Goal: Task Accomplishment & Management: Complete application form

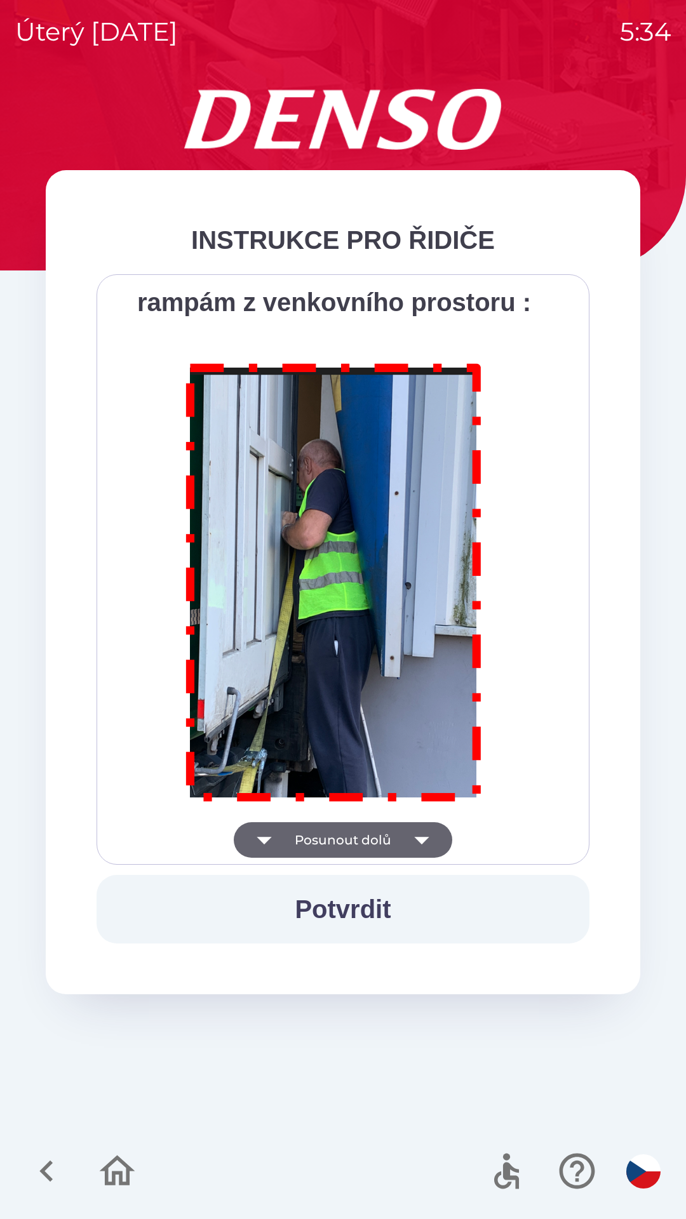
scroll to position [7136, 0]
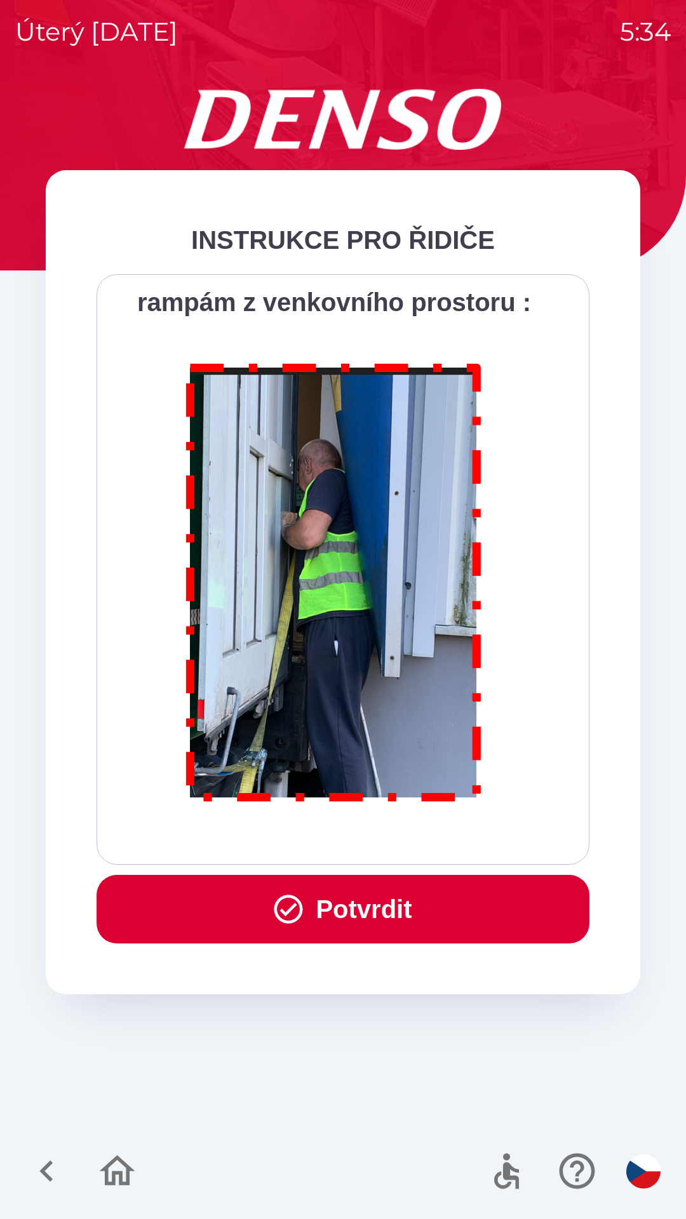
click at [337, 903] on button "Potvrdit" at bounding box center [343, 909] width 493 height 69
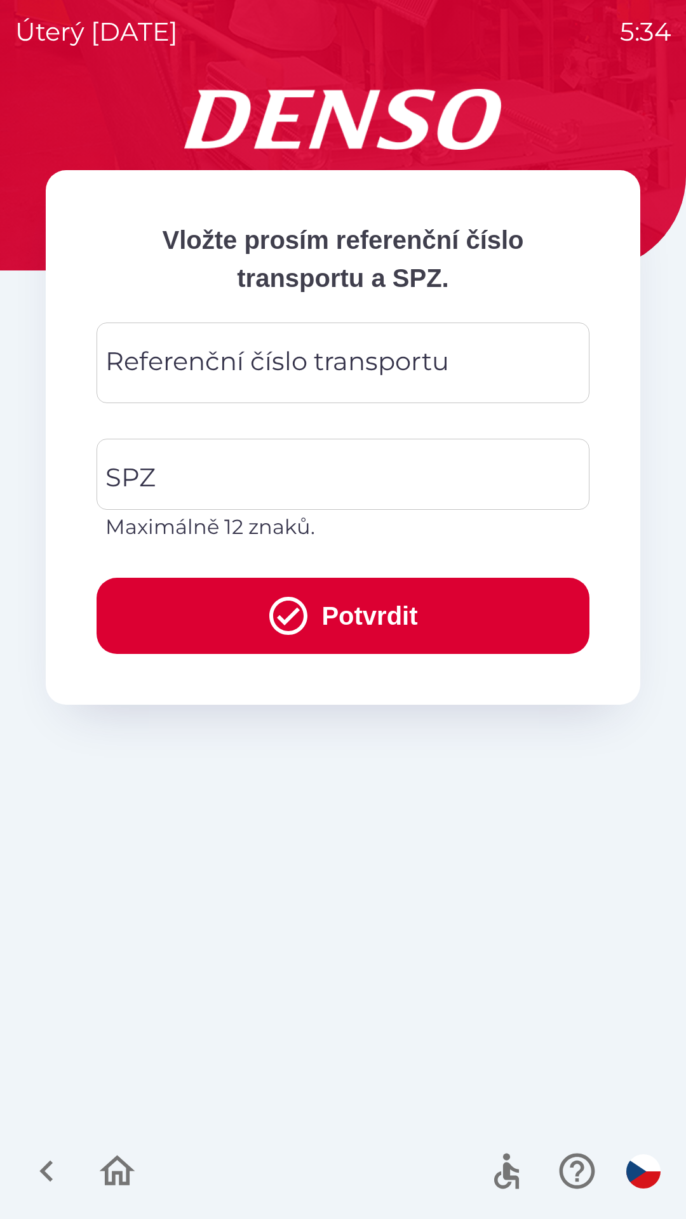
click at [173, 348] on div "Referenční číslo transportu Referenční číslo transportu" at bounding box center [343, 363] width 493 height 81
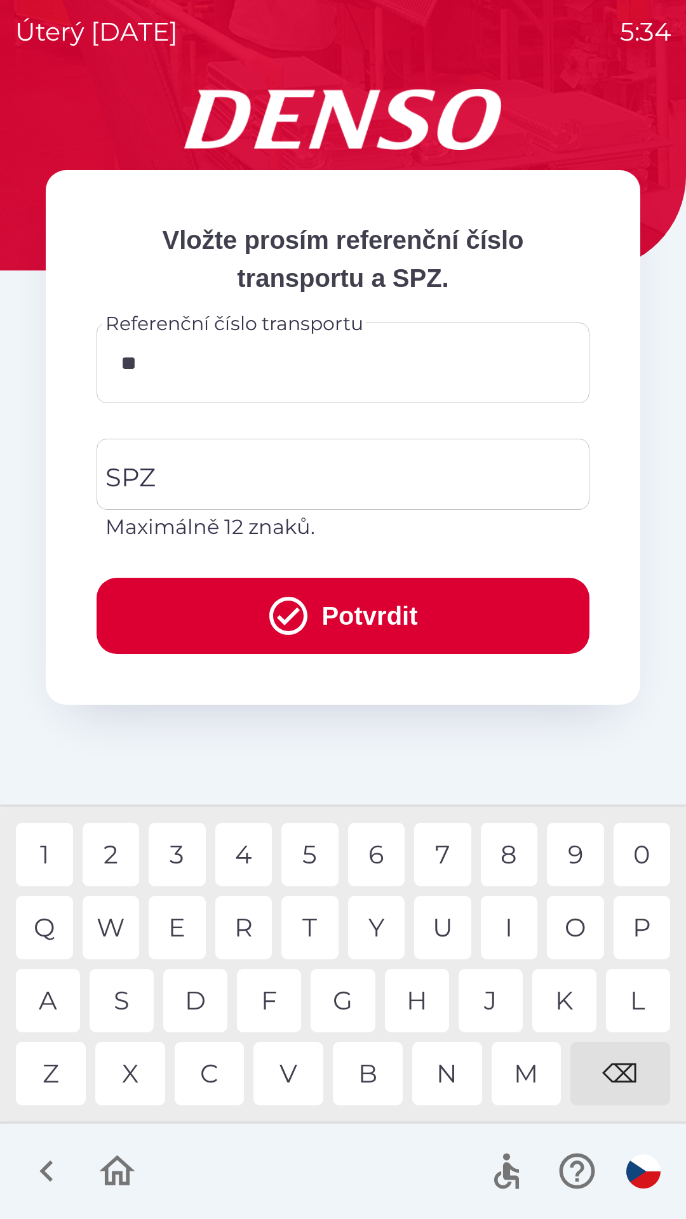
click at [638, 857] on div "0" at bounding box center [641, 854] width 57 height 63
type input "******"
click at [54, 847] on div "1" at bounding box center [44, 854] width 57 height 63
click at [194, 464] on input "SPZ" at bounding box center [333, 474] width 462 height 60
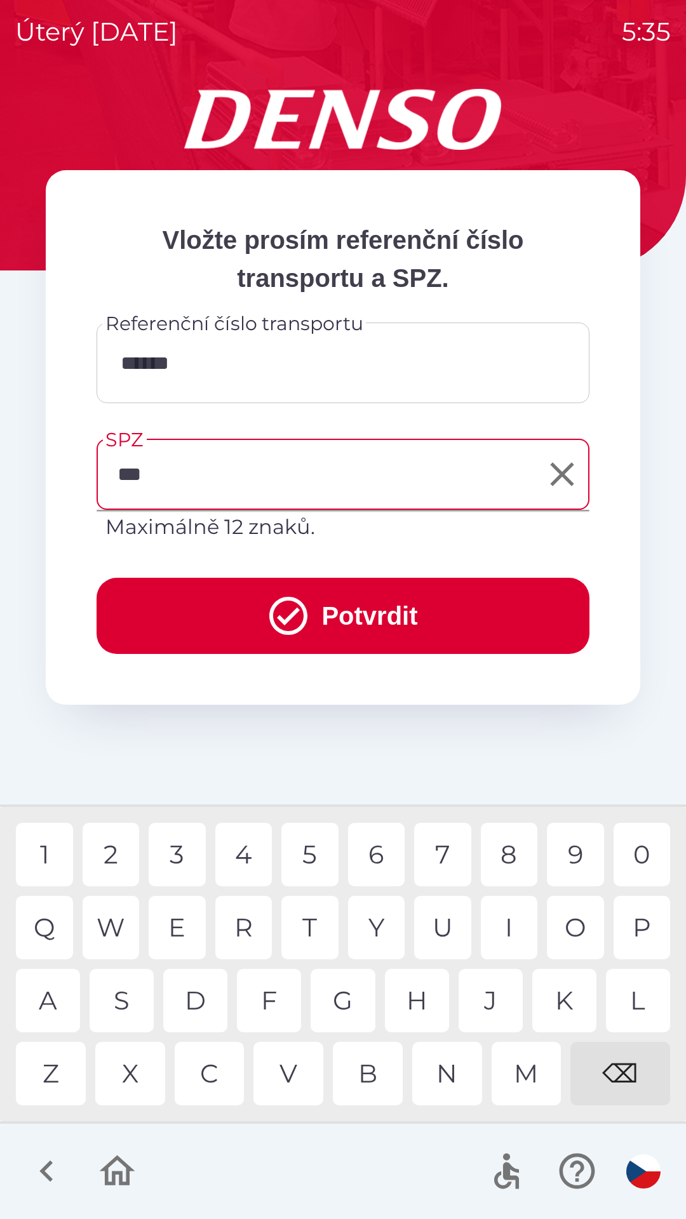
click at [530, 1079] on div "M" at bounding box center [526, 1073] width 70 height 63
click at [519, 855] on div "8" at bounding box center [509, 854] width 57 height 63
type input "*******"
click at [231, 601] on button "Potvrdit" at bounding box center [343, 616] width 493 height 76
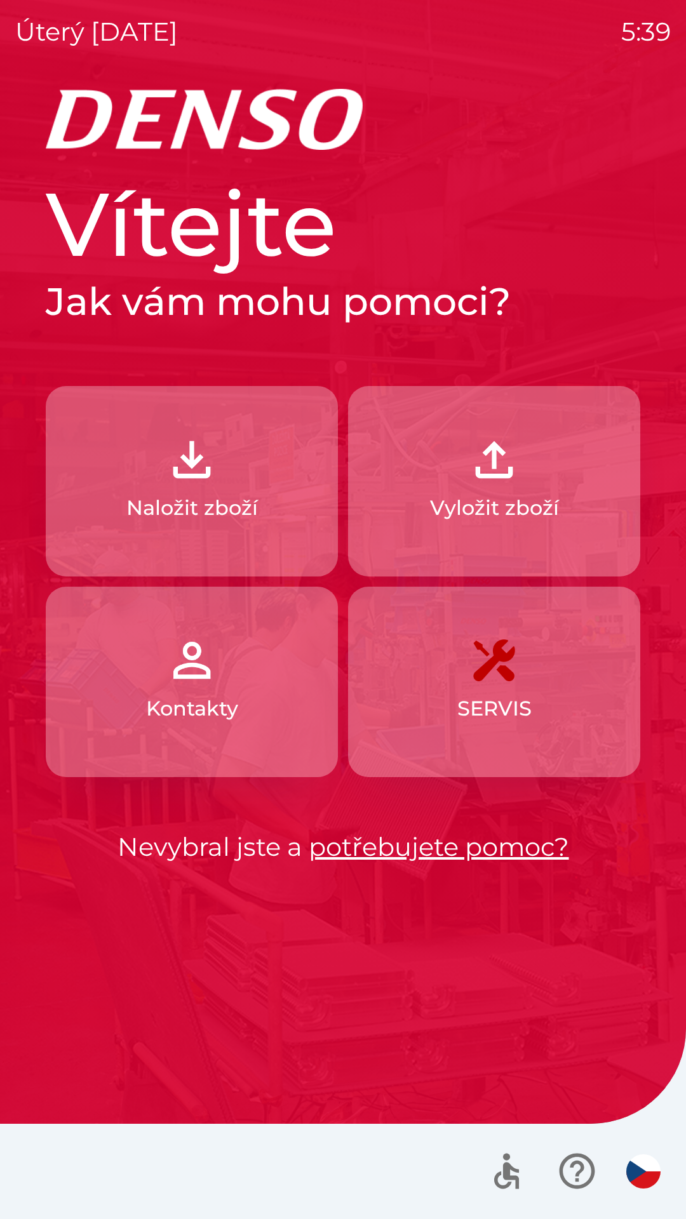
click at [505, 490] on button "Vyložit zboží" at bounding box center [494, 481] width 292 height 190
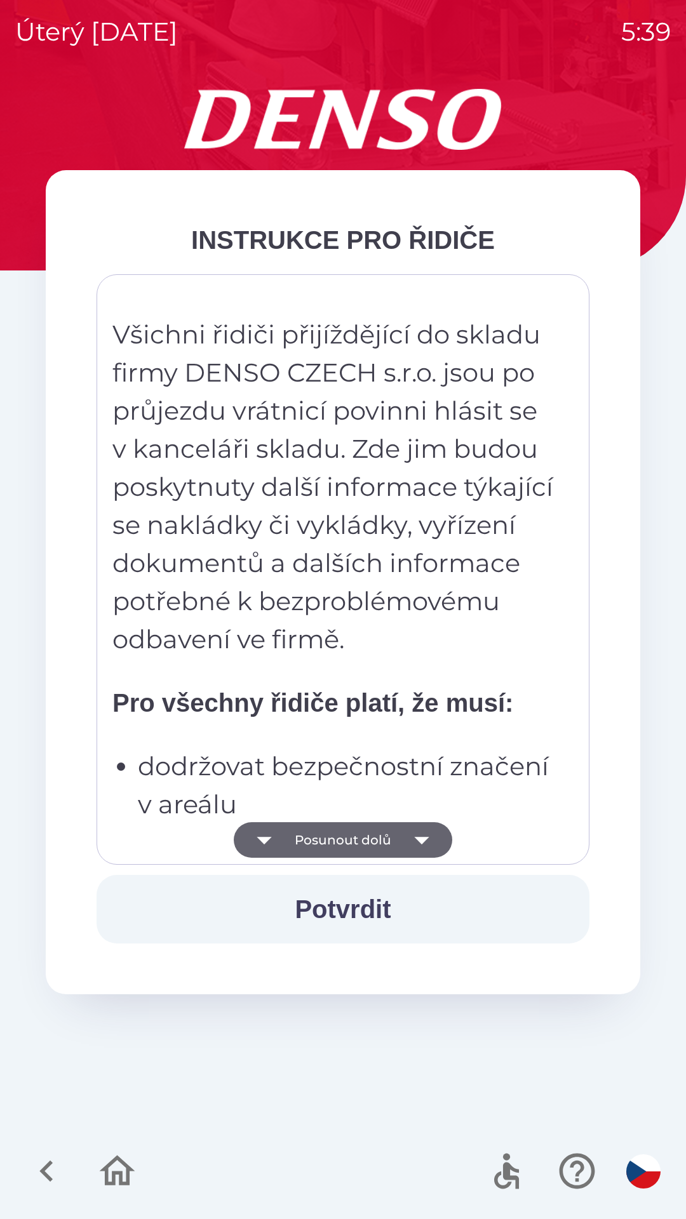
click at [425, 854] on icon "button" at bounding box center [422, 840] width 36 height 36
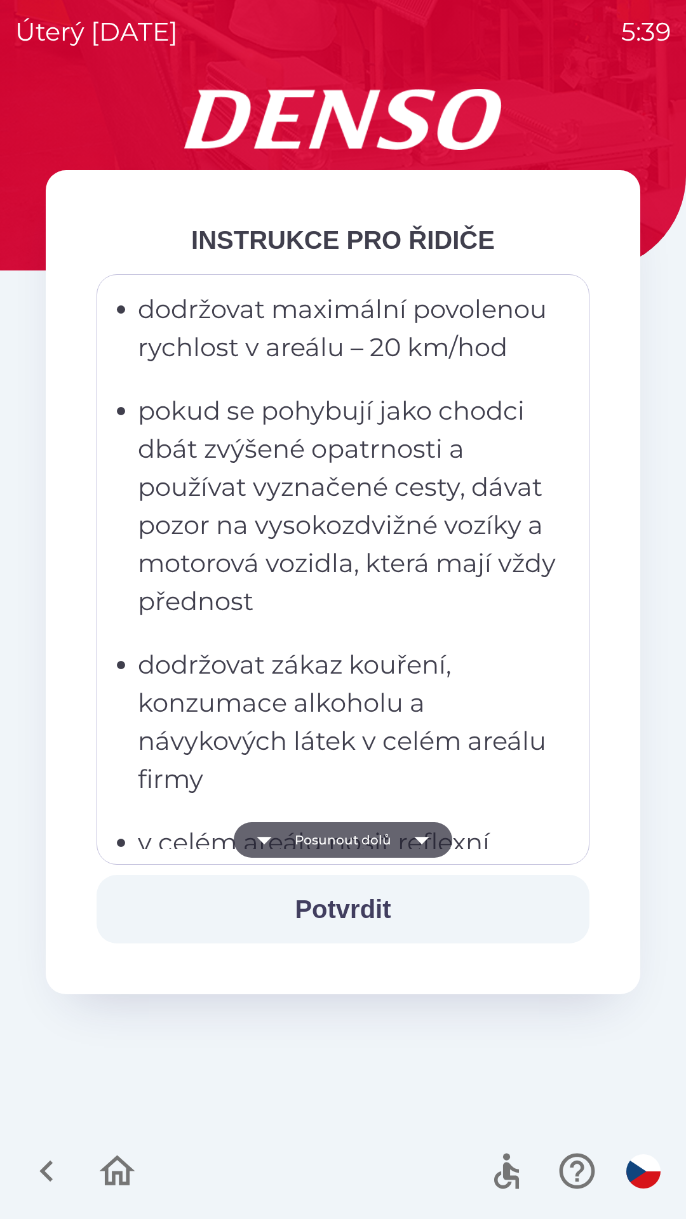
click at [418, 850] on icon "button" at bounding box center [422, 840] width 36 height 36
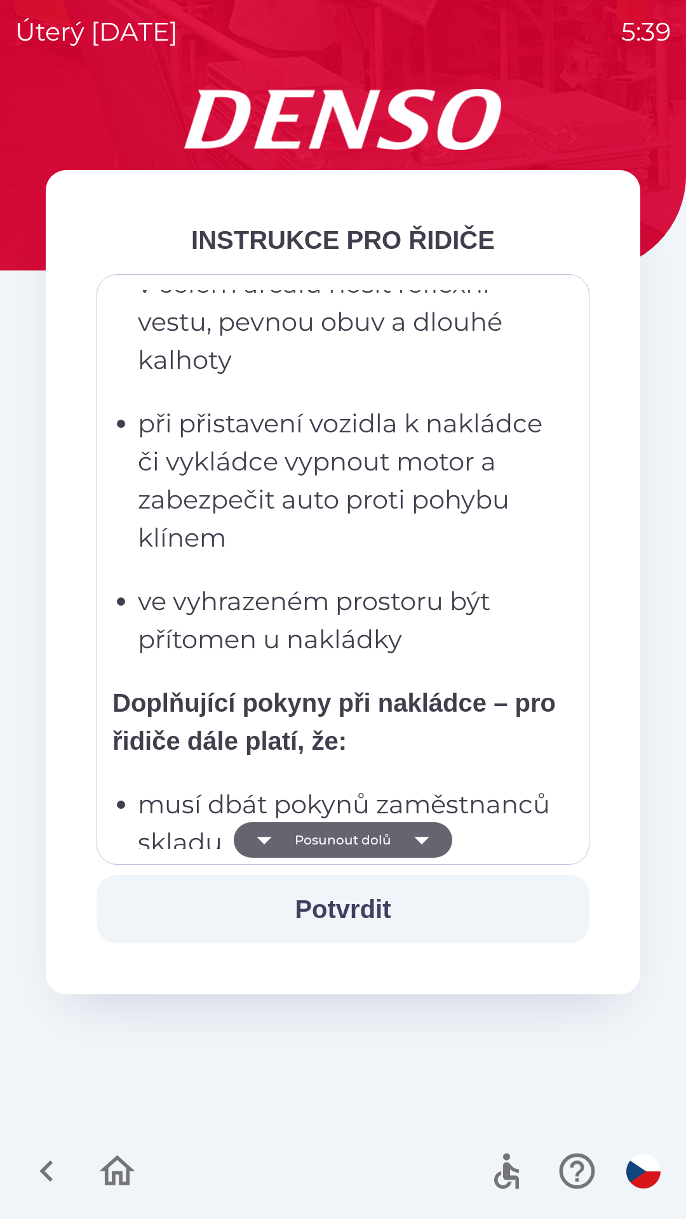
click at [413, 846] on icon "button" at bounding box center [422, 840] width 36 height 36
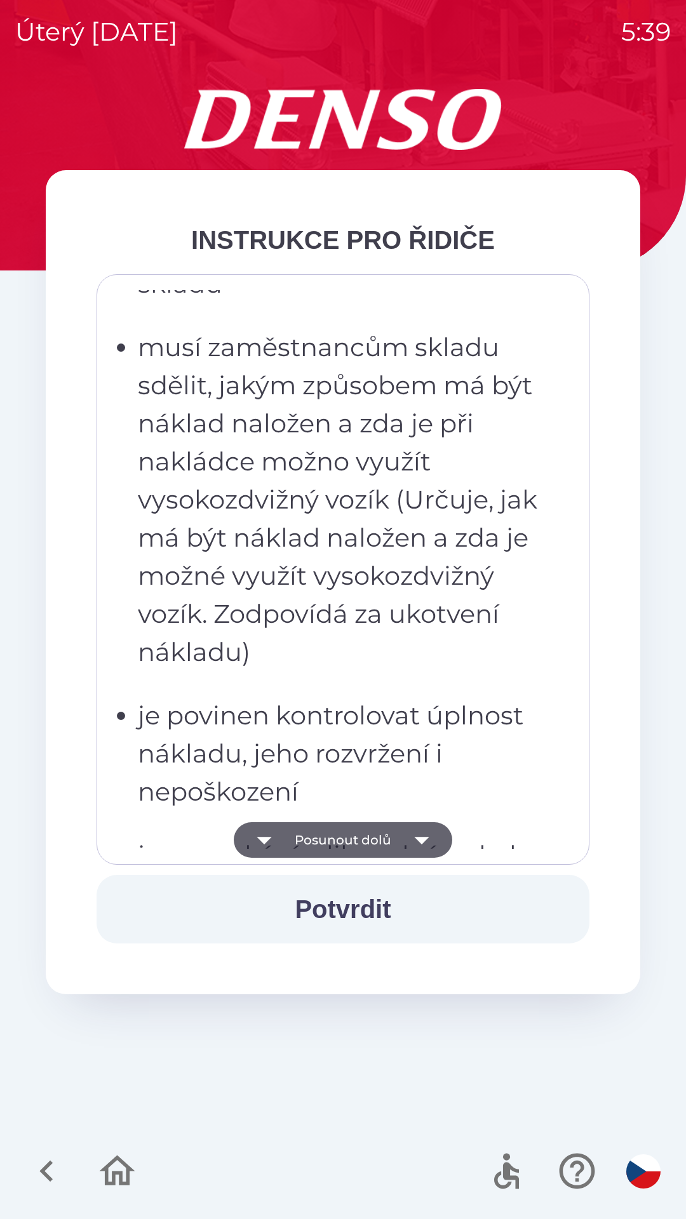
click at [411, 841] on icon "button" at bounding box center [422, 840] width 36 height 36
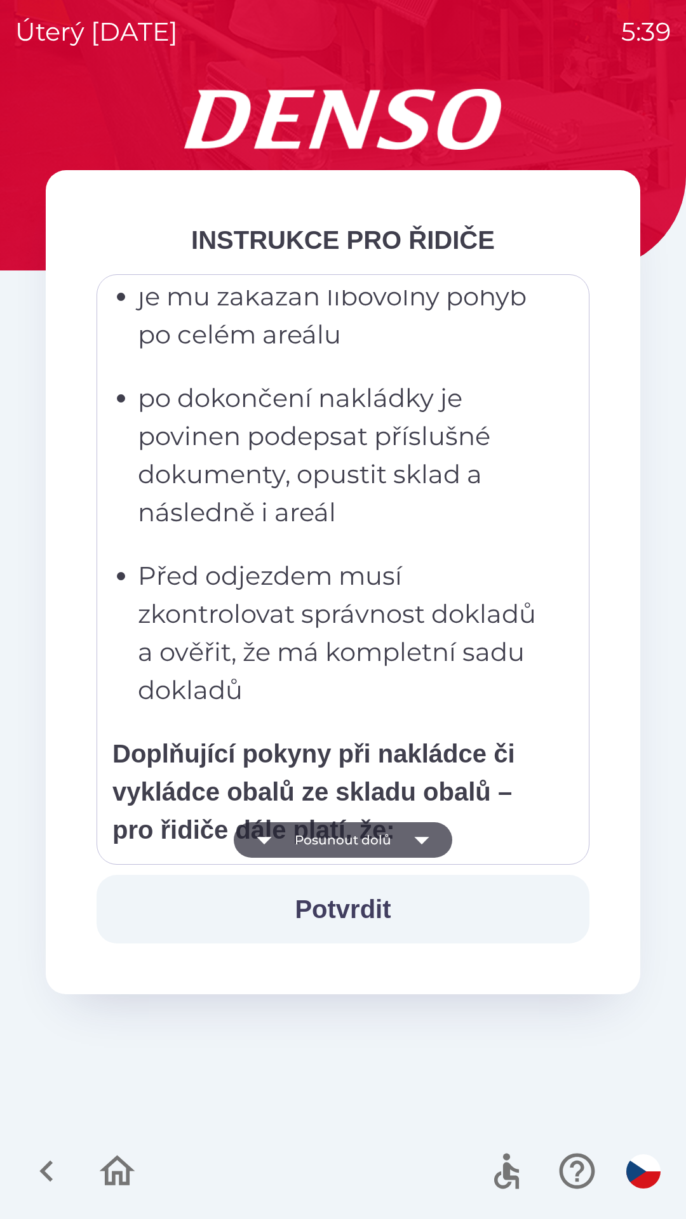
click at [415, 842] on icon "button" at bounding box center [422, 840] width 36 height 36
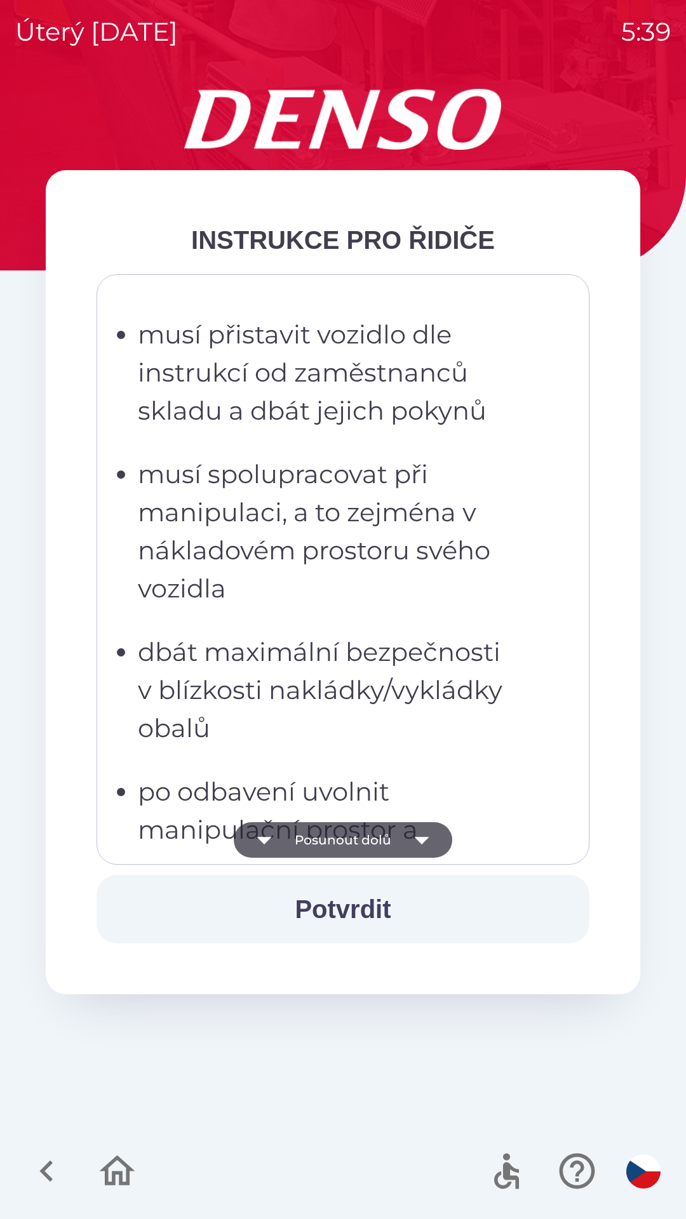
click at [420, 839] on icon "button" at bounding box center [421, 841] width 15 height 8
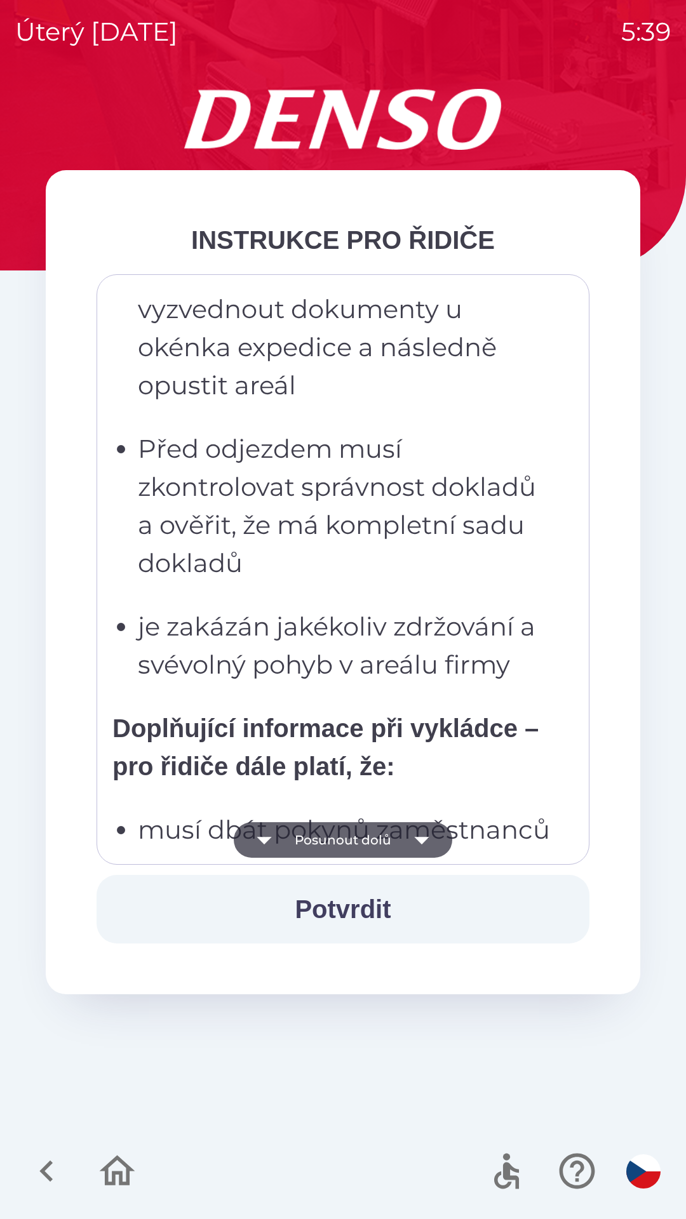
click at [417, 846] on icon "button" at bounding box center [422, 840] width 36 height 36
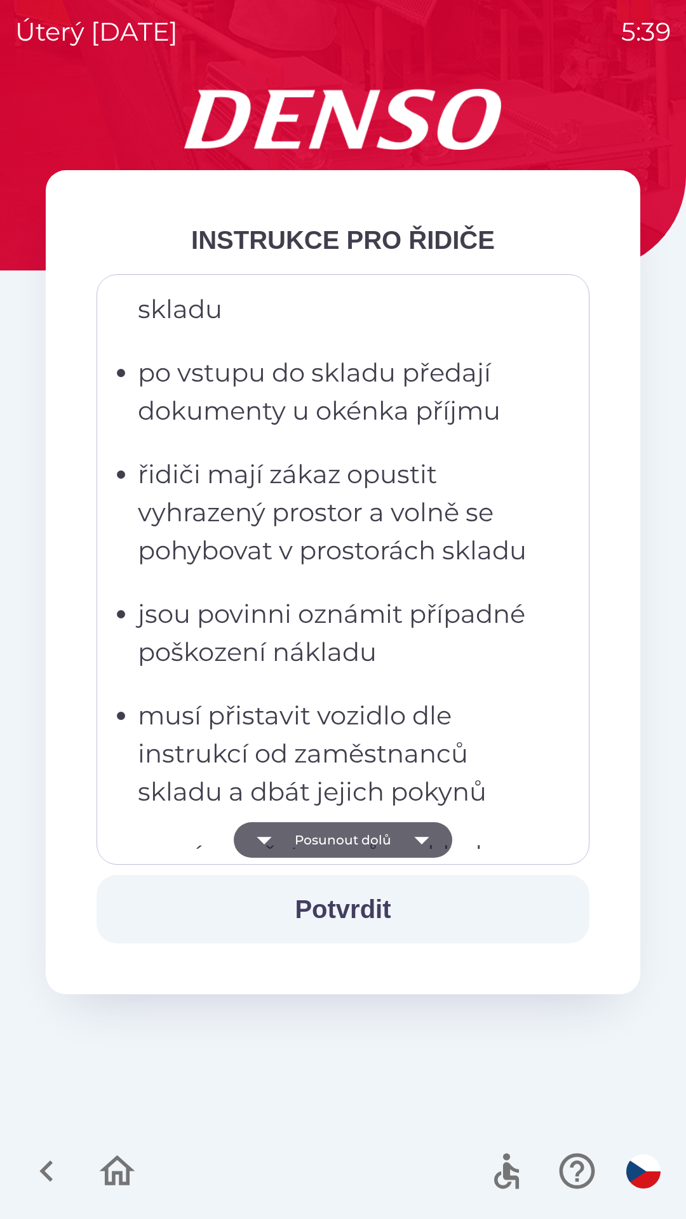
click at [420, 841] on icon "button" at bounding box center [421, 841] width 15 height 8
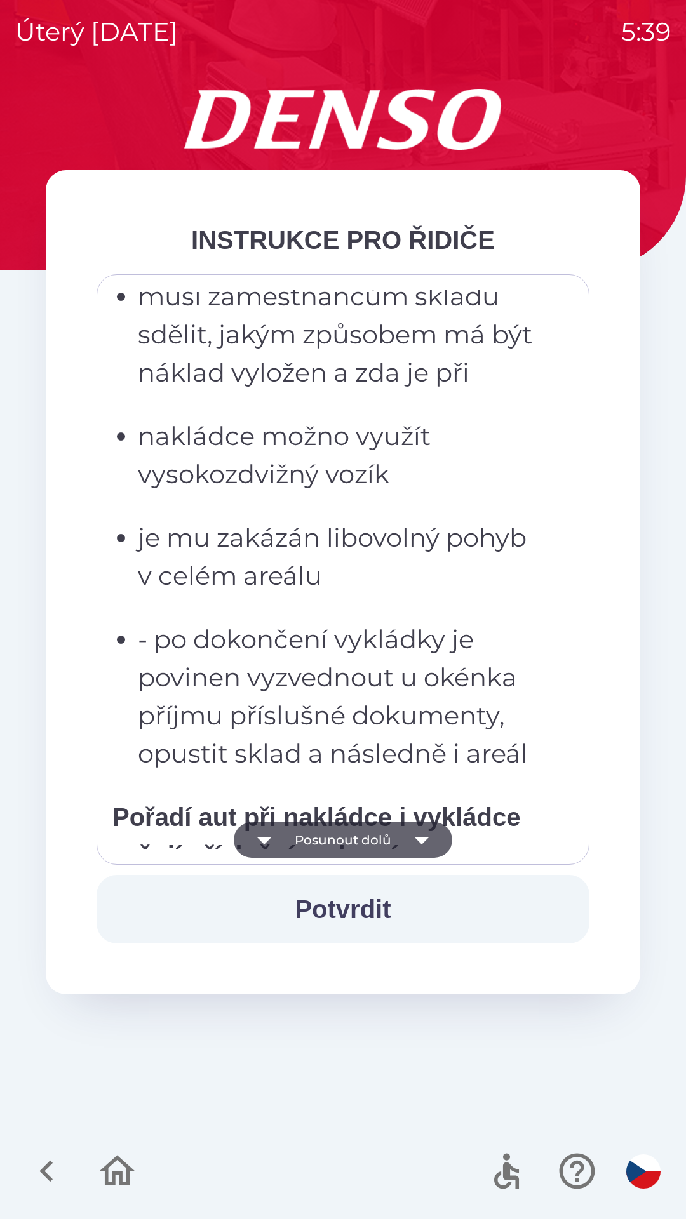
click at [418, 840] on icon "button" at bounding box center [421, 841] width 15 height 8
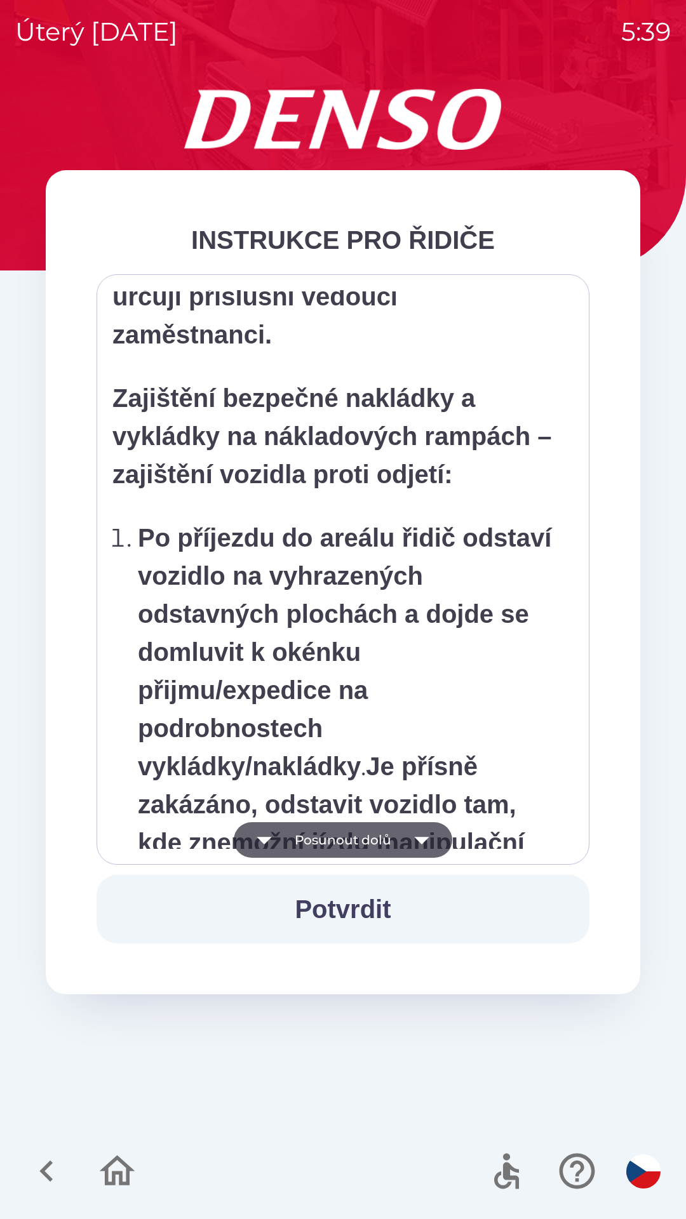
click at [421, 842] on icon "button" at bounding box center [421, 841] width 15 height 8
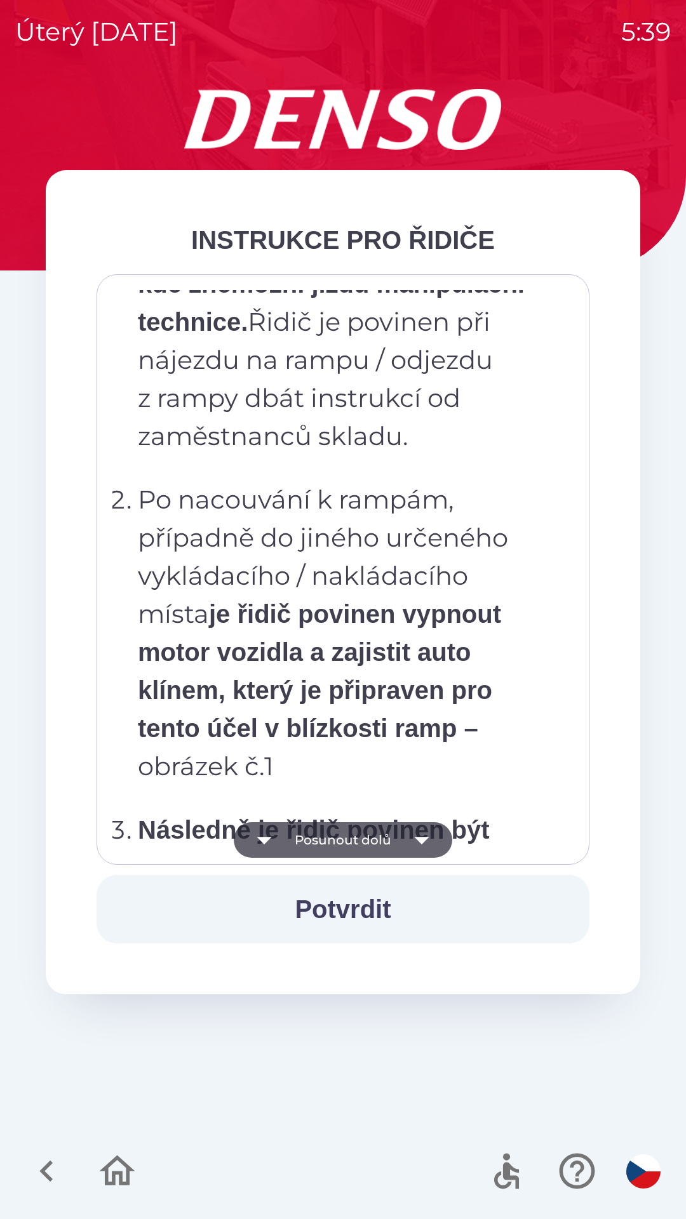
click at [419, 843] on icon "button" at bounding box center [421, 841] width 15 height 8
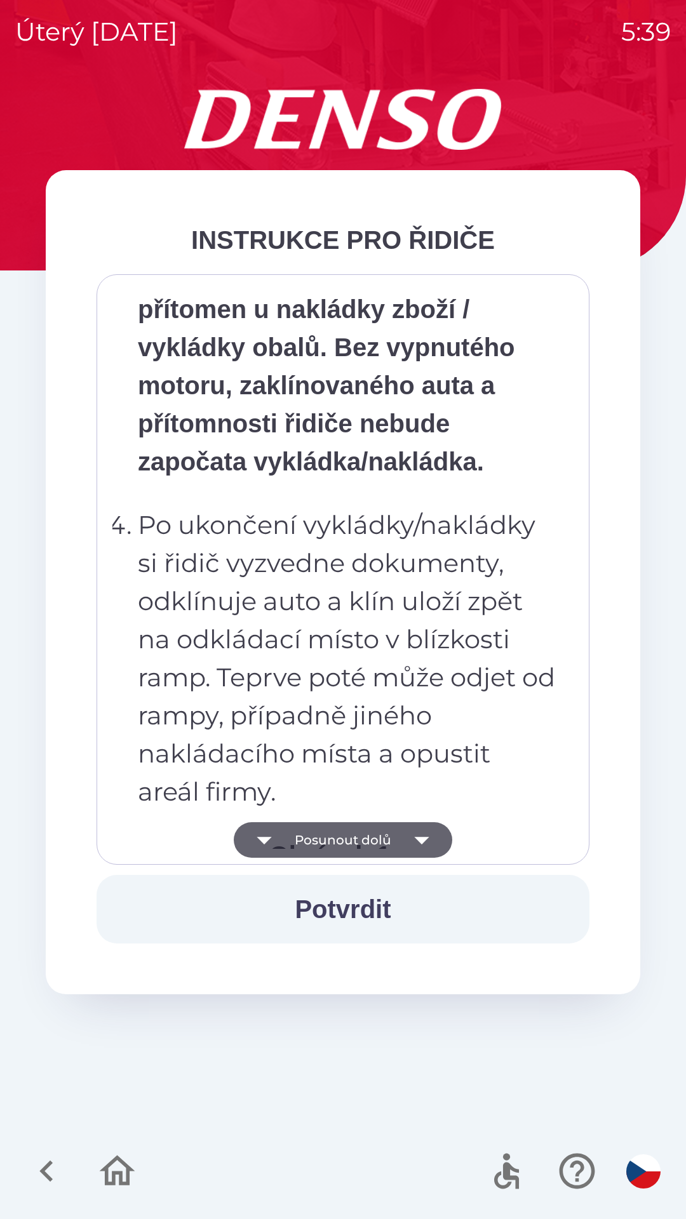
click at [422, 838] on icon "button" at bounding box center [421, 841] width 15 height 8
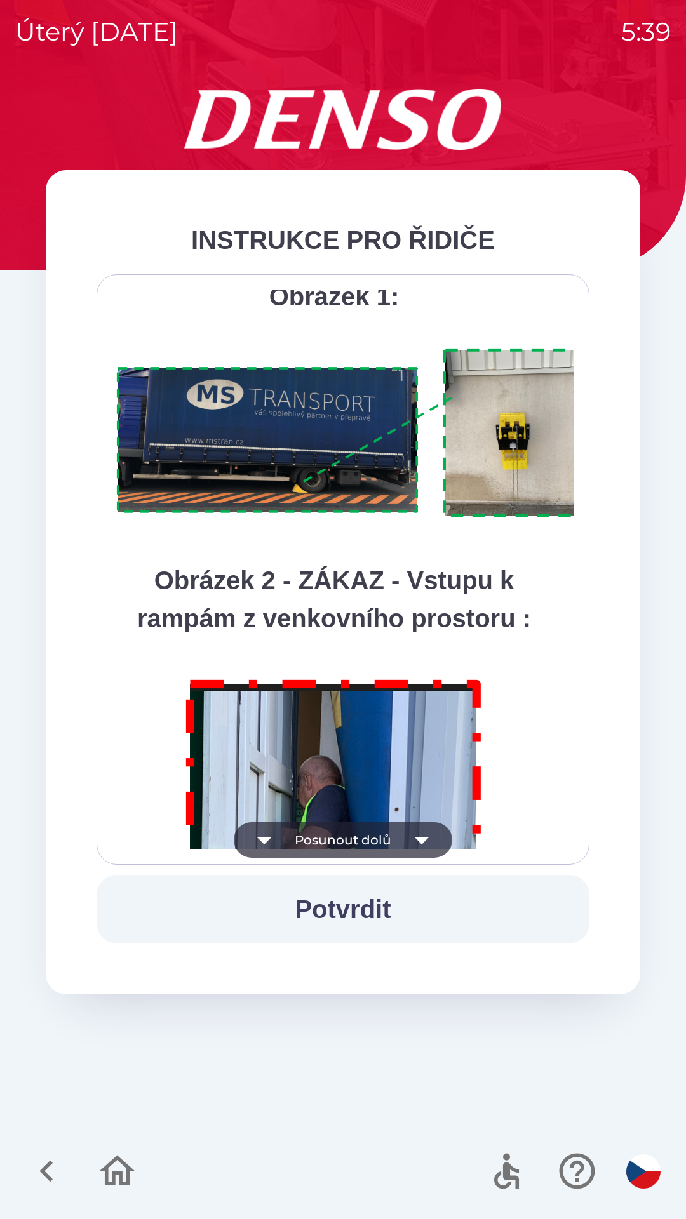
click at [420, 835] on icon "button" at bounding box center [422, 840] width 36 height 36
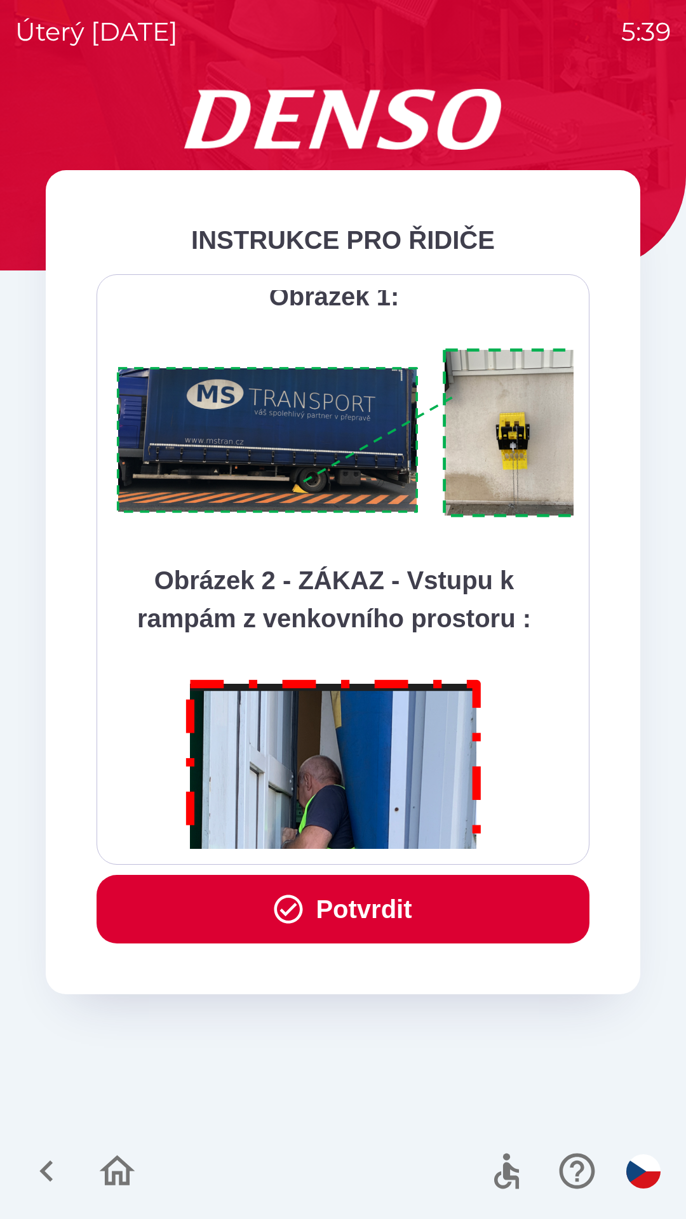
scroll to position [7136, 0]
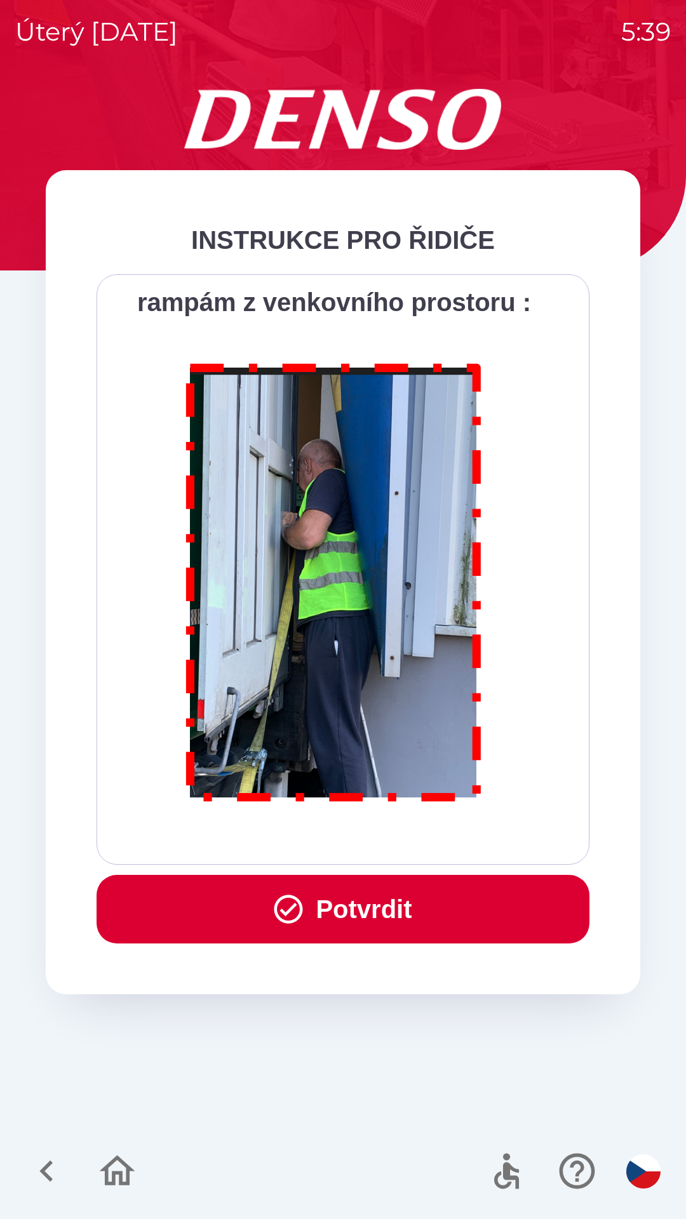
click at [423, 838] on div "Všichni řidiči přijíždějící do skladu firmy DENSO CZECH s.r.o. jsou po průjezdu…" at bounding box center [342, 569] width 461 height 559
click at [420, 916] on button "Potvrdit" at bounding box center [343, 909] width 493 height 69
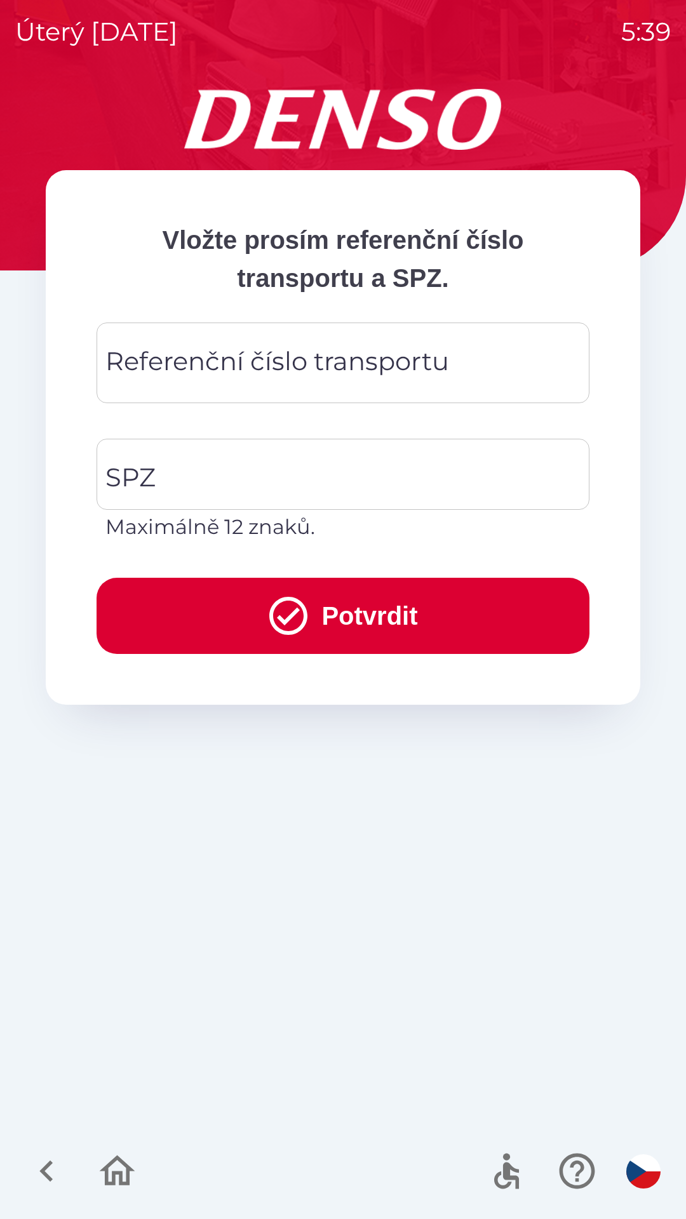
click at [338, 351] on div "Referenční číslo transportu Referenční číslo transportu" at bounding box center [343, 363] width 493 height 81
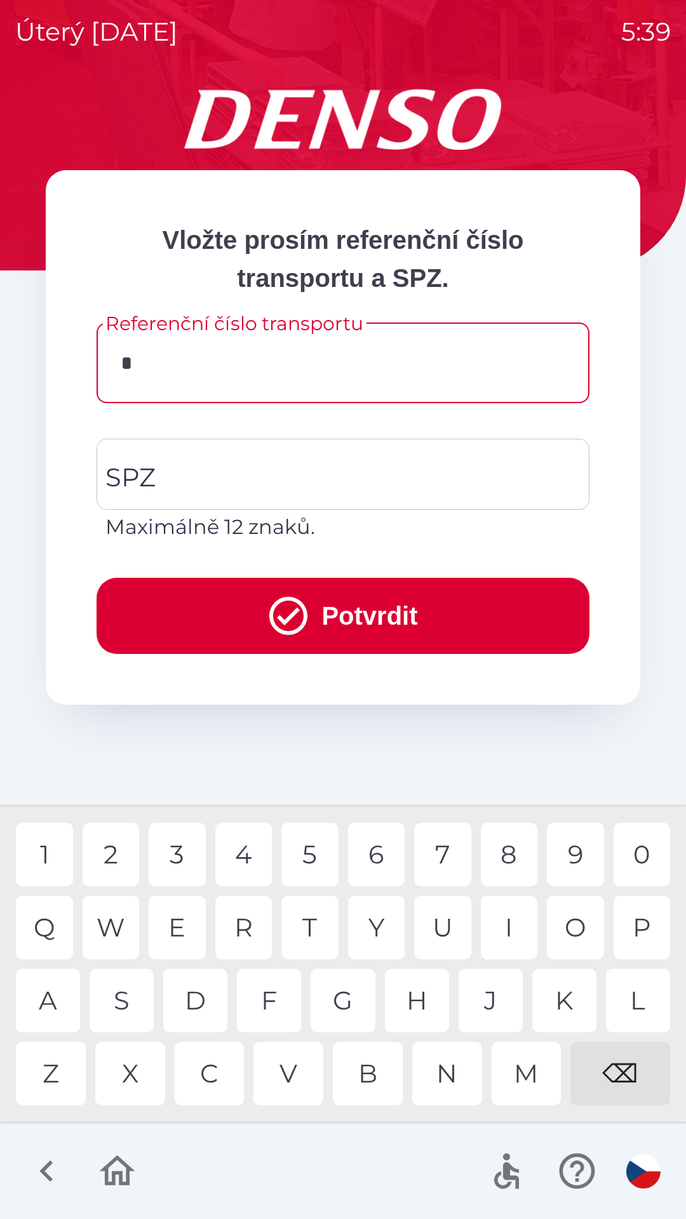
click at [198, 1003] on div "D" at bounding box center [195, 1000] width 64 height 63
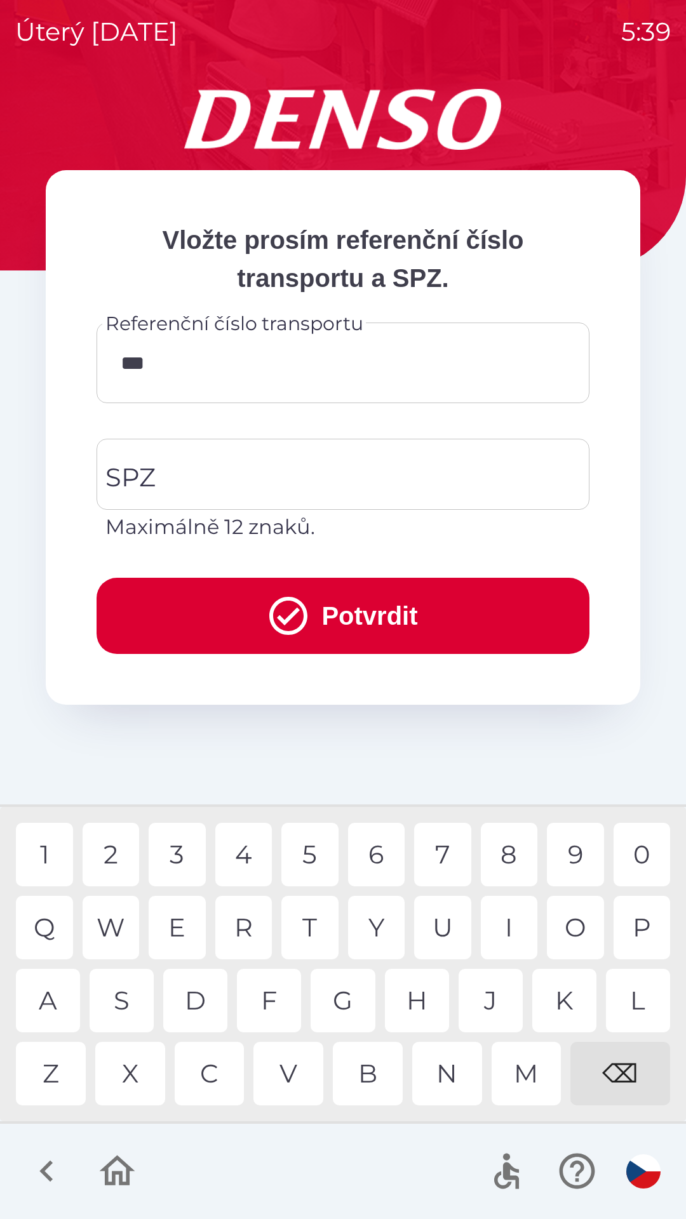
click at [382, 928] on div "Y" at bounding box center [376, 927] width 57 height 63
click at [555, 864] on div "9" at bounding box center [575, 854] width 57 height 63
click at [540, 846] on div "1 2 3 4 5 6 7 8 9 0" at bounding box center [343, 854] width 654 height 63
click at [569, 857] on div "9" at bounding box center [575, 854] width 57 height 63
click at [112, 856] on div "2" at bounding box center [111, 854] width 57 height 63
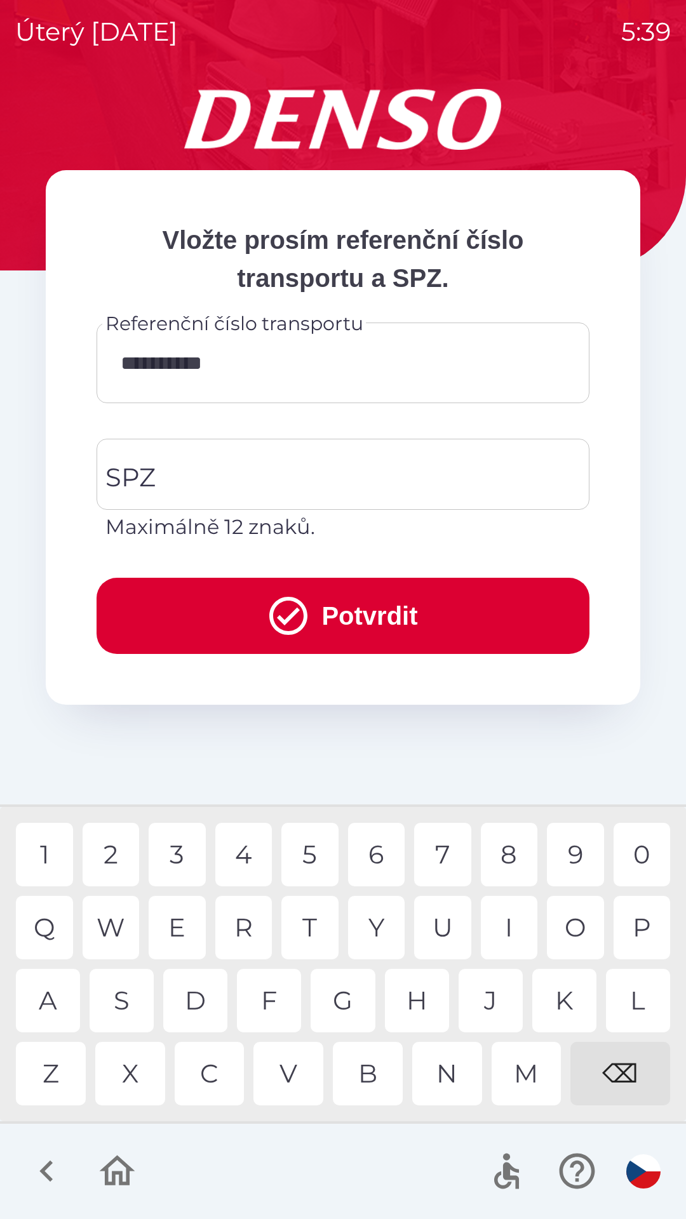
type input "**********"
click at [290, 479] on input "SPZ" at bounding box center [333, 474] width 462 height 60
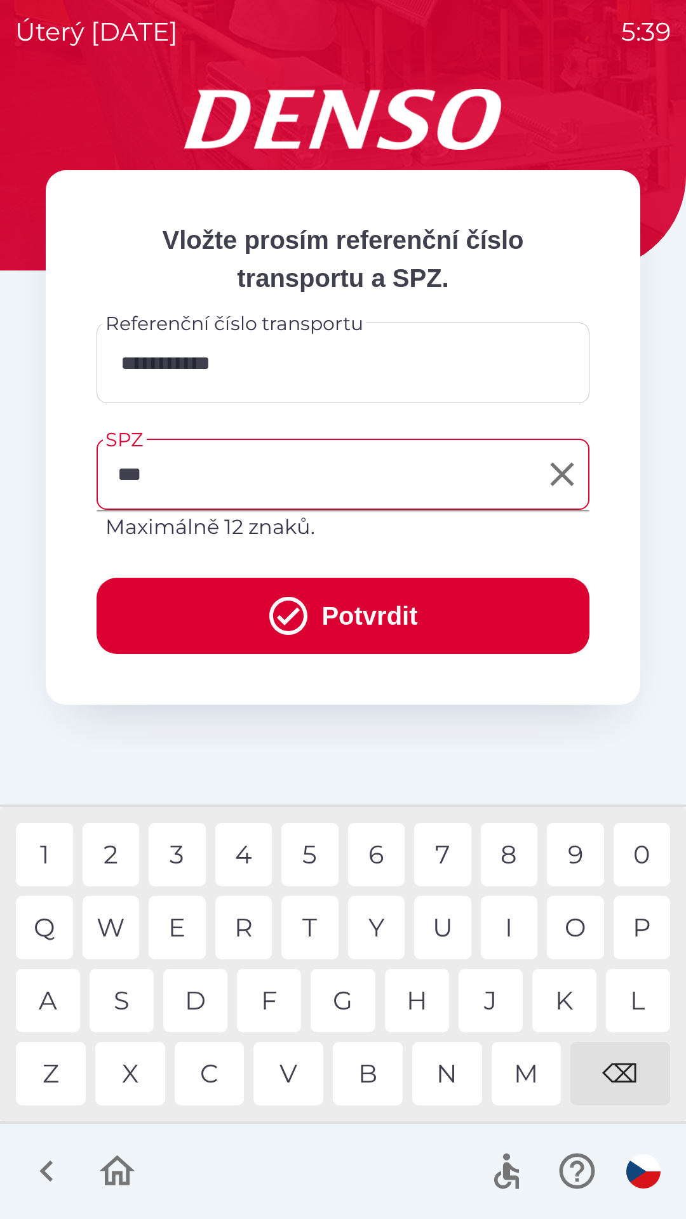
click at [448, 919] on div "U" at bounding box center [442, 927] width 57 height 63
click at [192, 860] on div "3" at bounding box center [177, 854] width 57 height 63
click at [382, 858] on div "6" at bounding box center [376, 854] width 57 height 63
click at [448, 851] on div "7" at bounding box center [442, 854] width 57 height 63
type input "*******"
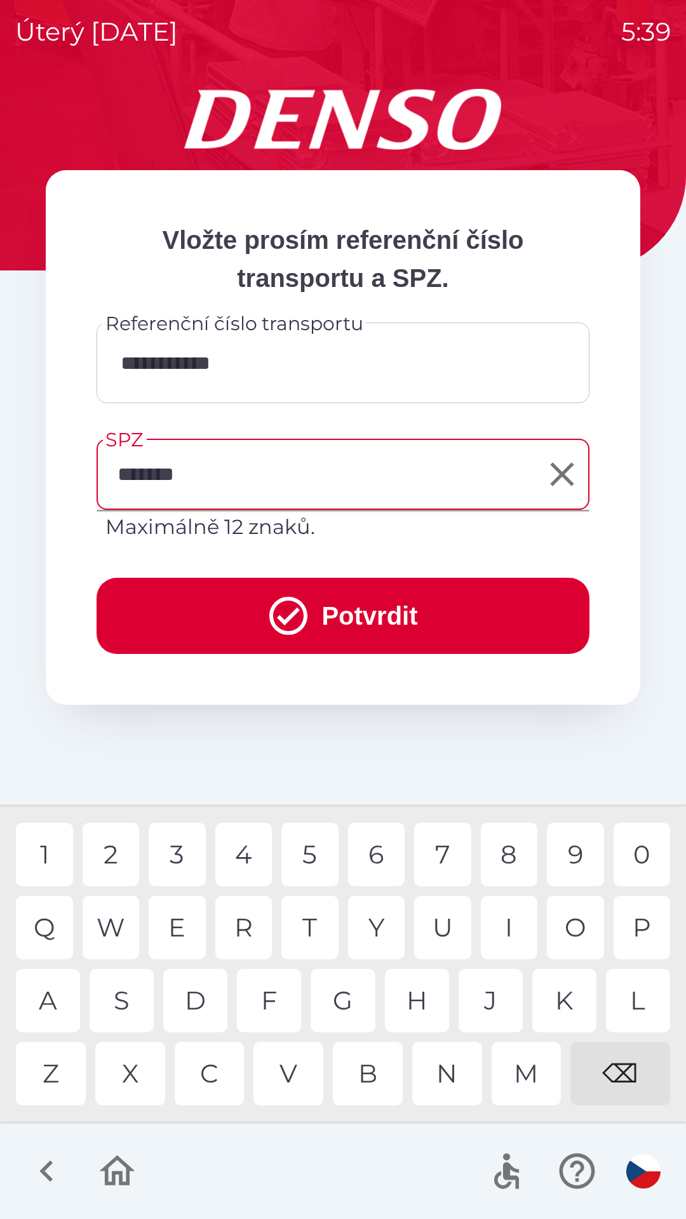
click at [644, 852] on div "0" at bounding box center [641, 854] width 57 height 63
click at [406, 627] on button "Potvrdit" at bounding box center [343, 616] width 493 height 76
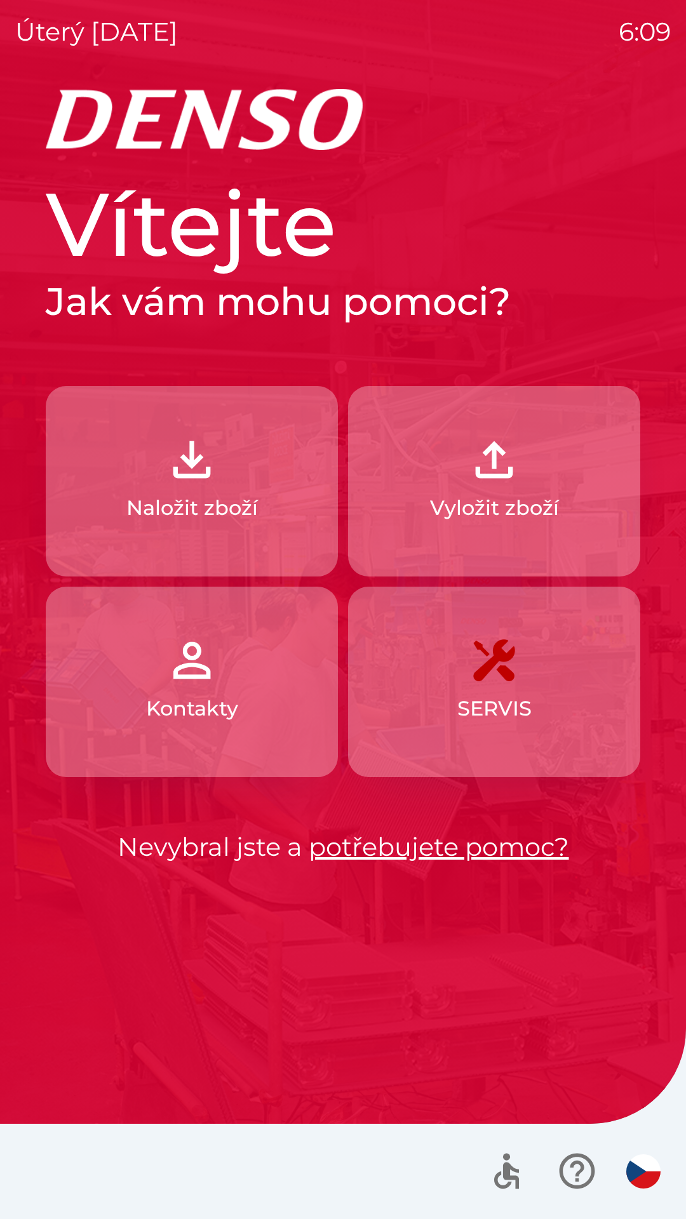
click at [112, 495] on button "Naložit zboží" at bounding box center [192, 481] width 292 height 190
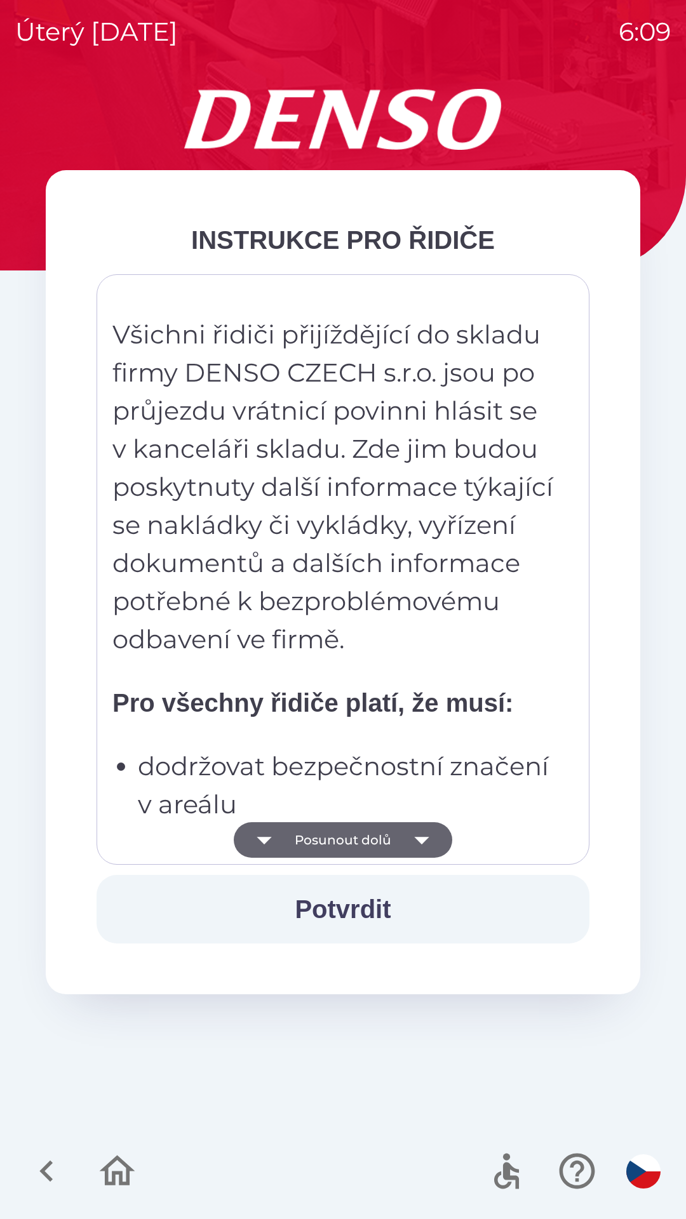
click at [319, 855] on button "Posunout dolů" at bounding box center [343, 840] width 218 height 36
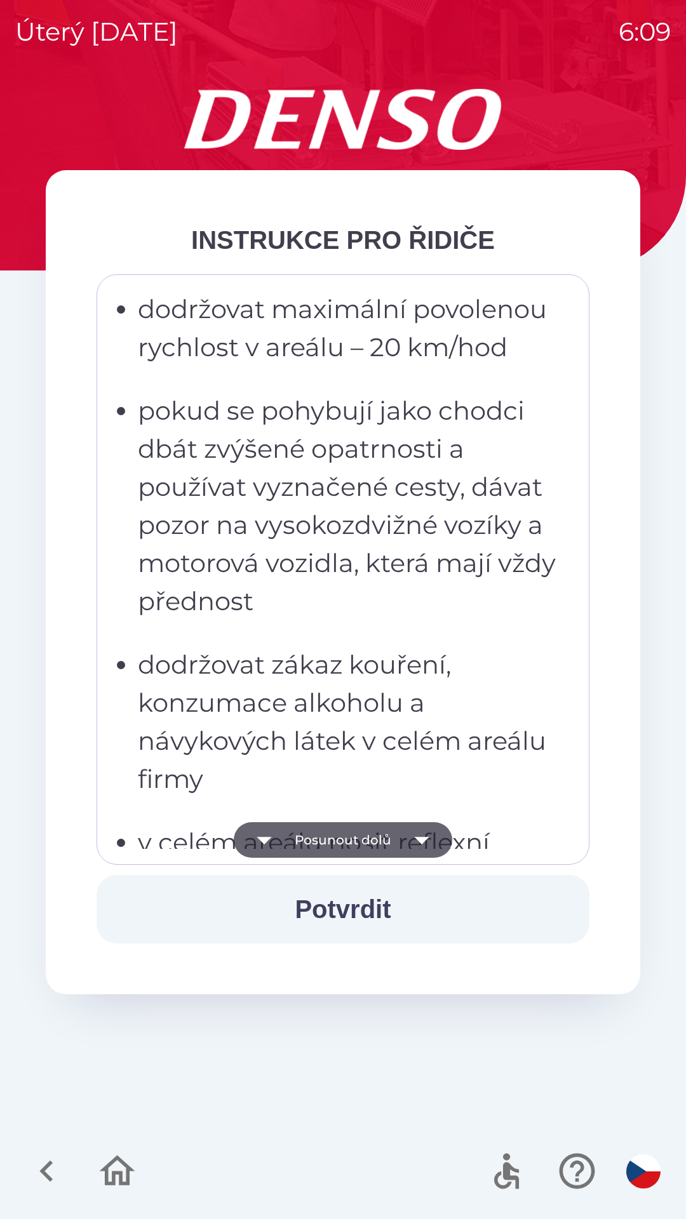
click at [312, 843] on button "Posunout dolů" at bounding box center [343, 840] width 218 height 36
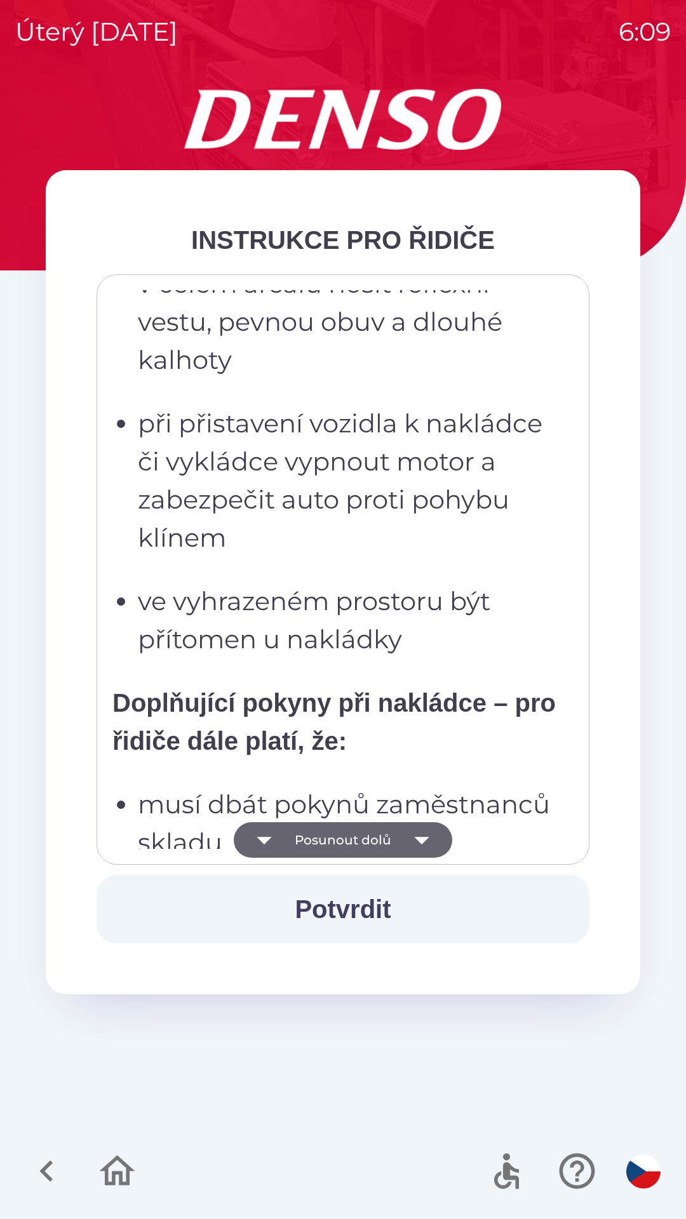
click at [310, 848] on button "Posunout dolů" at bounding box center [343, 840] width 218 height 36
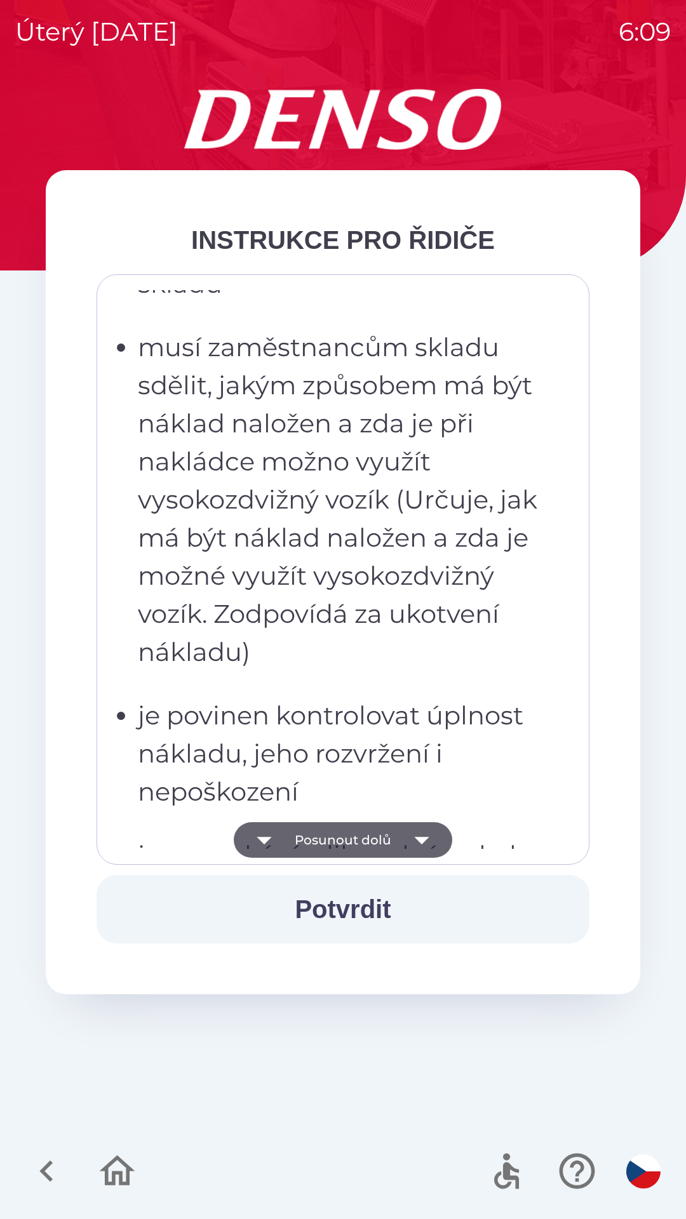
click at [309, 845] on button "Posunout dolů" at bounding box center [343, 840] width 218 height 36
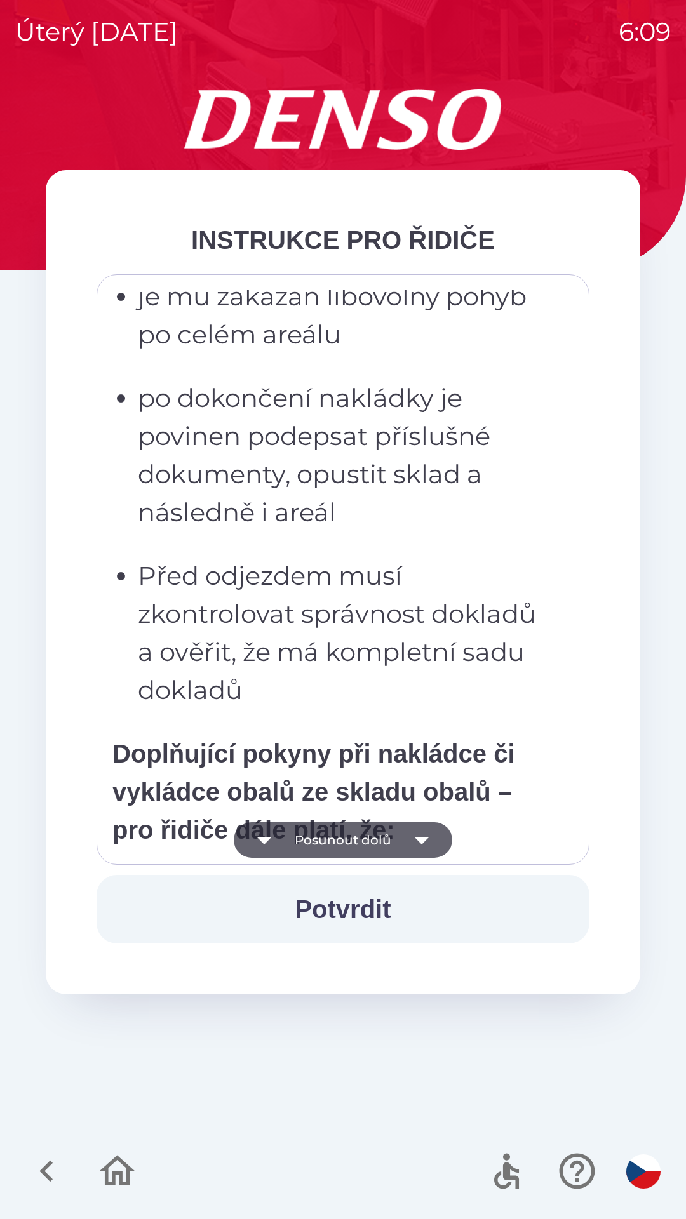
click at [307, 845] on button "Posunout dolů" at bounding box center [343, 840] width 218 height 36
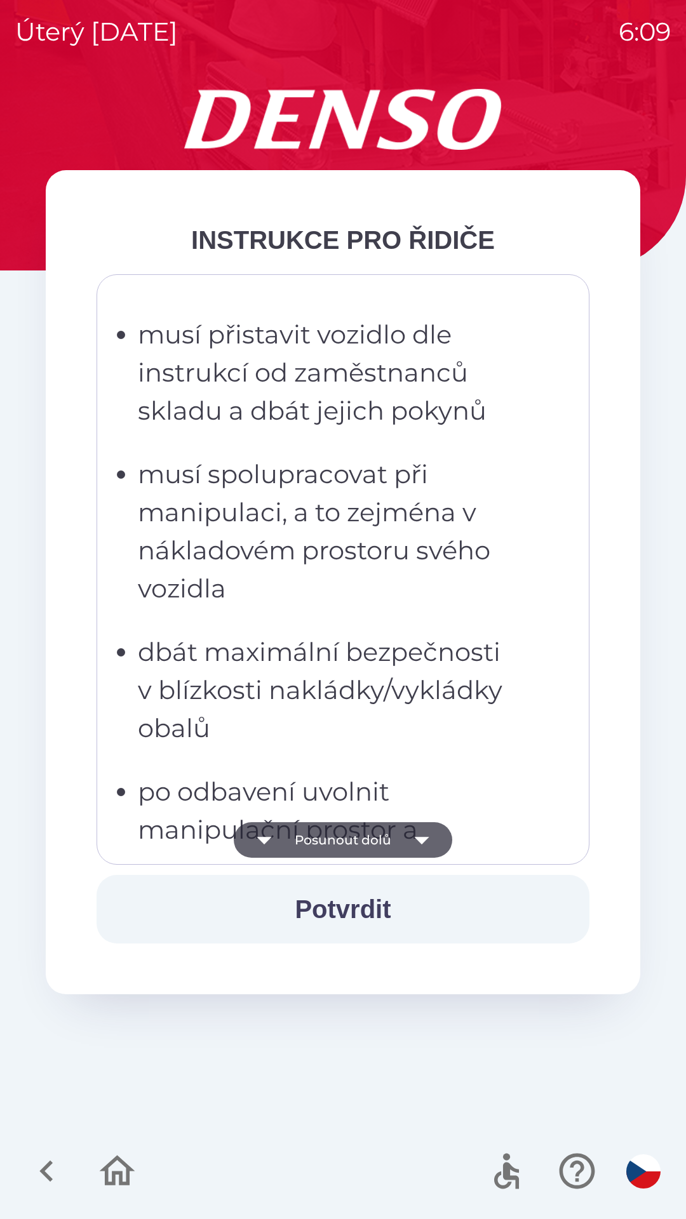
click at [310, 848] on button "Posunout dolů" at bounding box center [343, 840] width 218 height 36
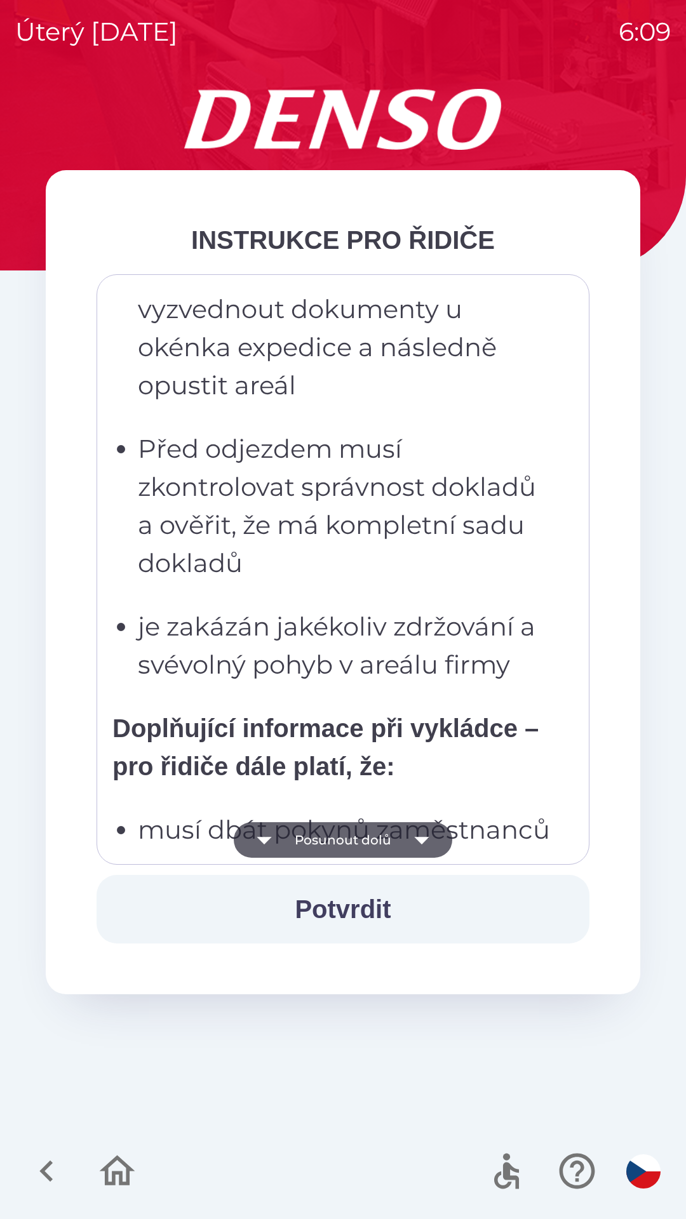
click at [300, 840] on button "Posunout dolů" at bounding box center [343, 840] width 218 height 36
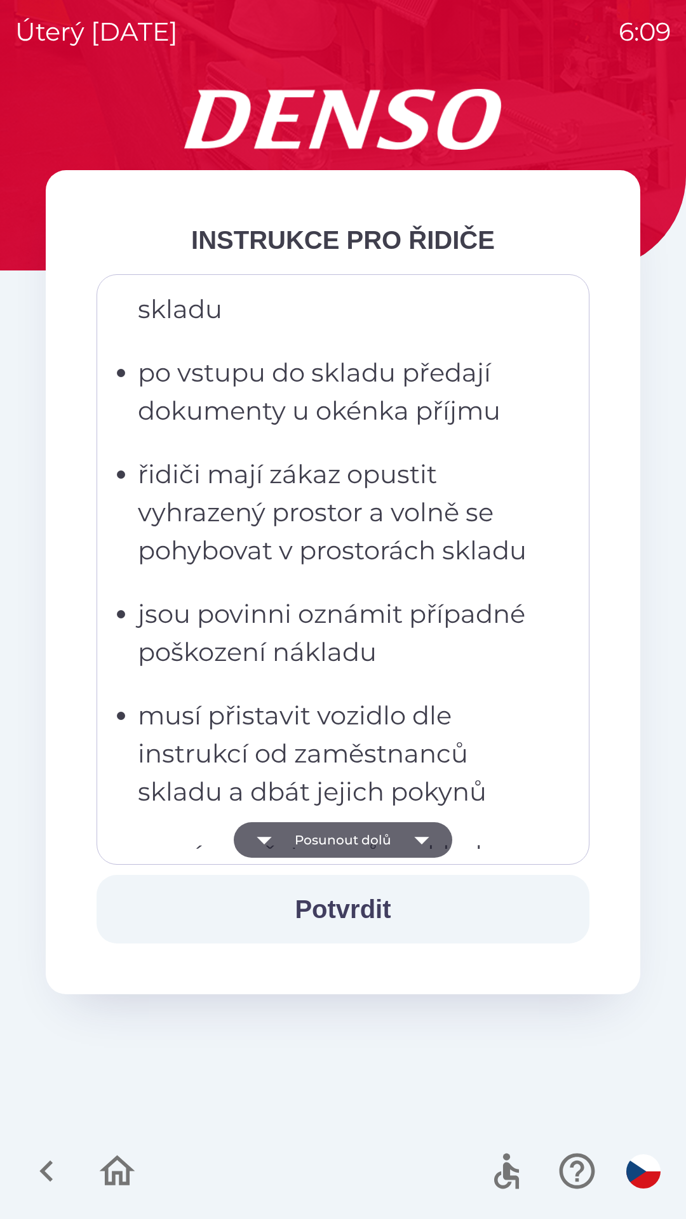
click at [300, 842] on button "Posunout dolů" at bounding box center [343, 840] width 218 height 36
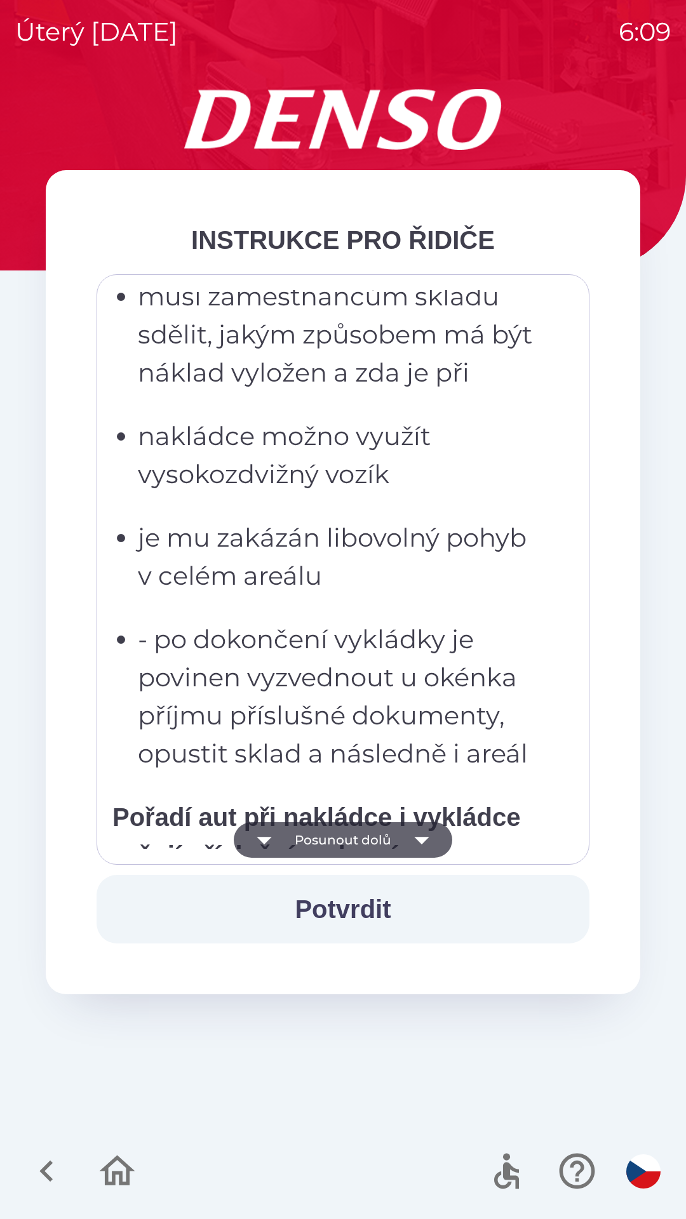
click at [297, 843] on button "Posunout dolů" at bounding box center [343, 840] width 218 height 36
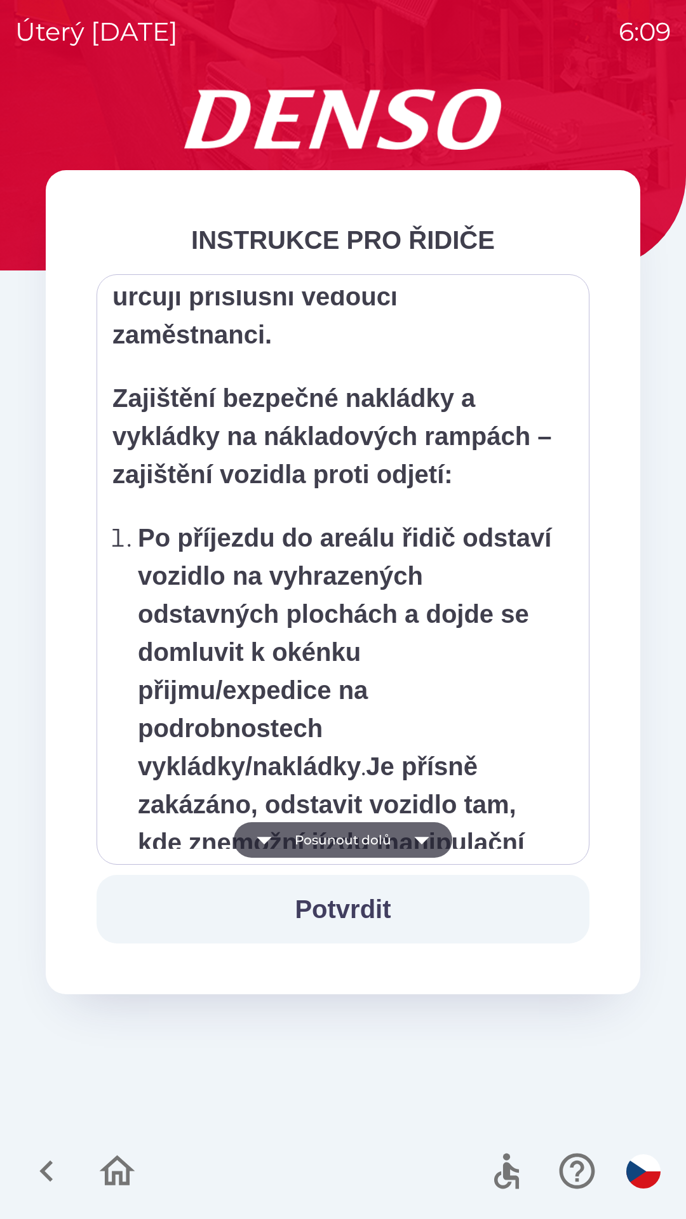
click at [293, 842] on button "Posunout dolů" at bounding box center [343, 840] width 218 height 36
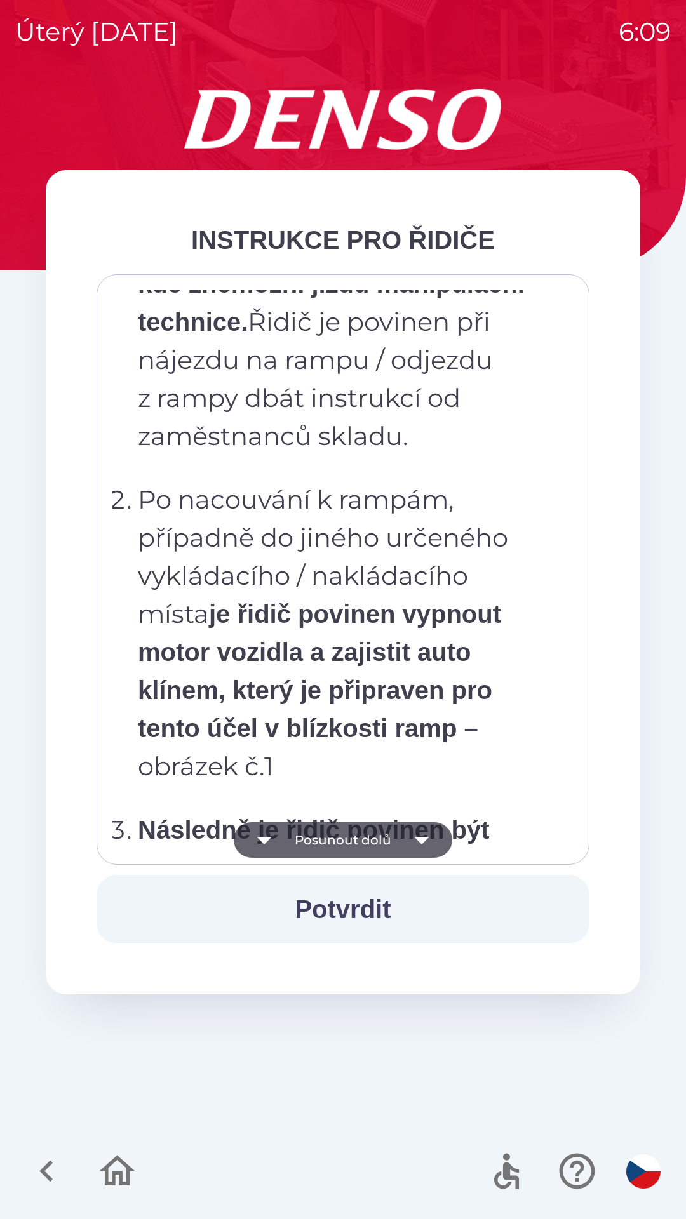
click at [292, 844] on button "Posunout dolů" at bounding box center [343, 840] width 218 height 36
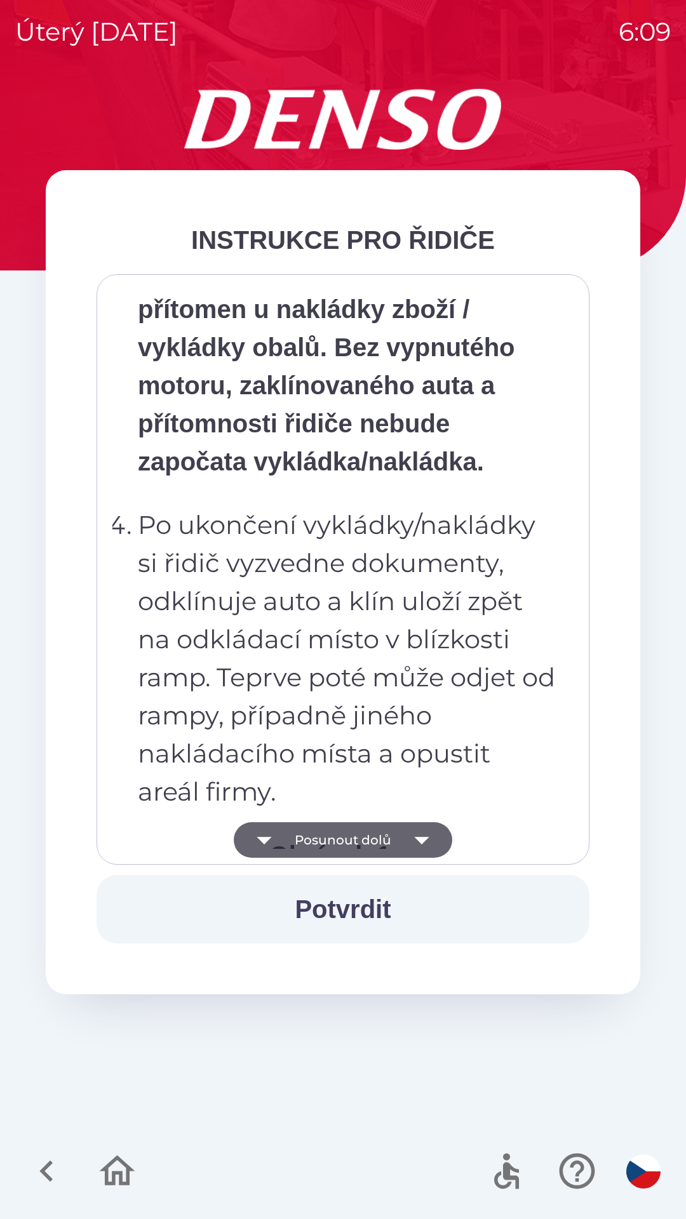
click at [295, 845] on button "Posunout dolů" at bounding box center [343, 840] width 218 height 36
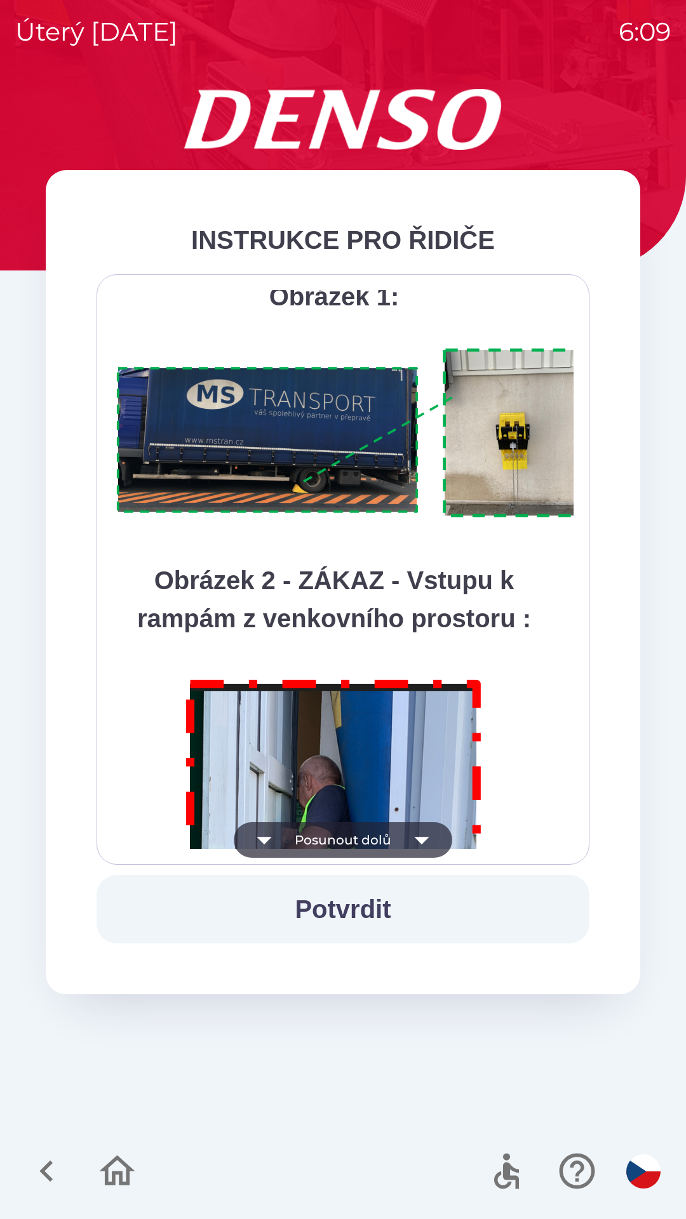
click at [298, 848] on button "Posunout dolů" at bounding box center [343, 840] width 218 height 36
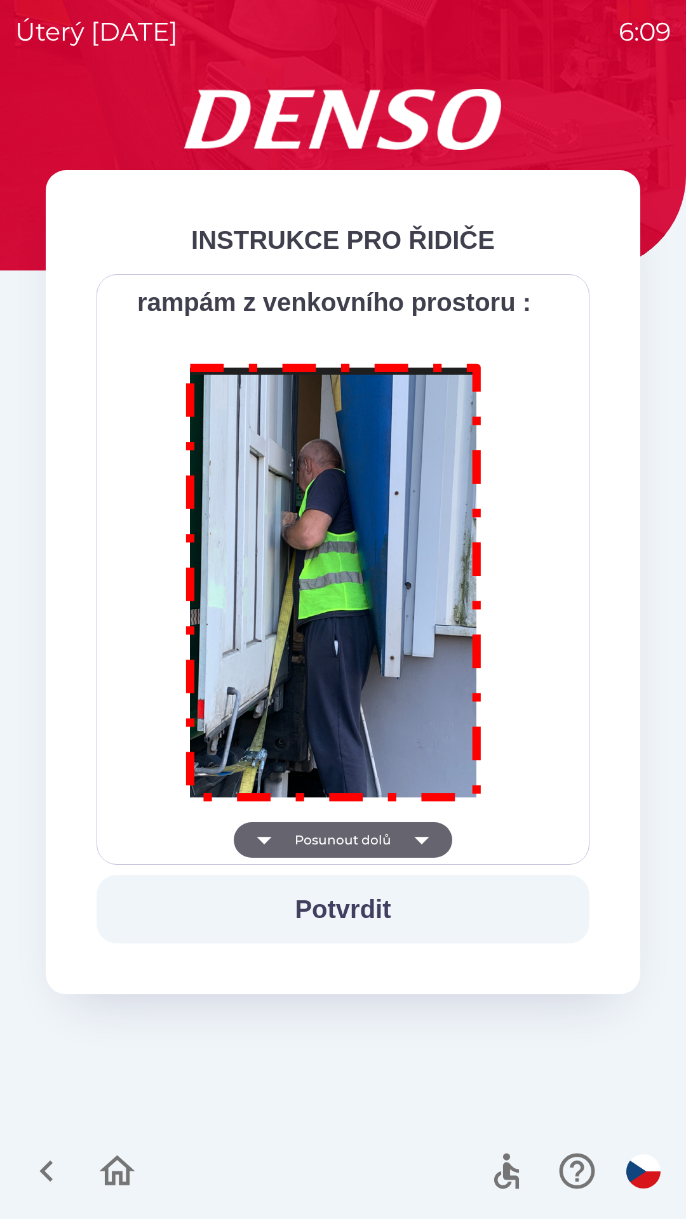
click at [300, 848] on div "Všichni řidiči přijíždějící do skladu firmy DENSO CZECH s.r.o. jsou po průjezdu…" at bounding box center [342, 569] width 461 height 559
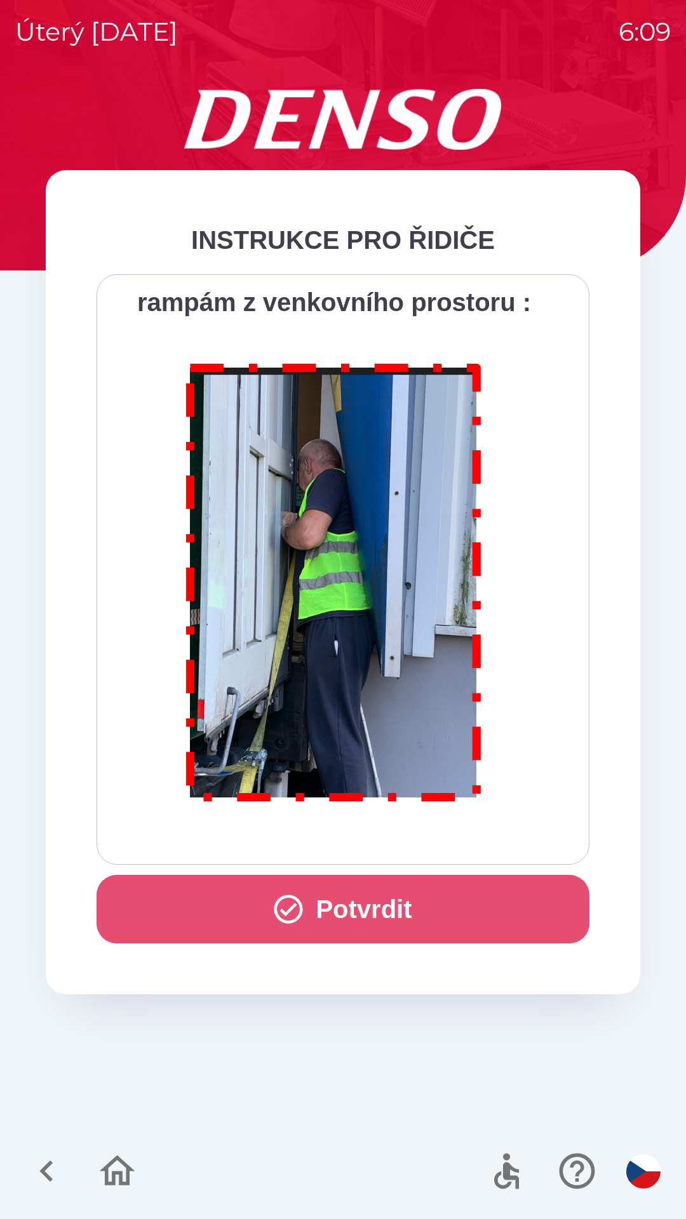
click at [330, 899] on button "Potvrdit" at bounding box center [343, 909] width 493 height 69
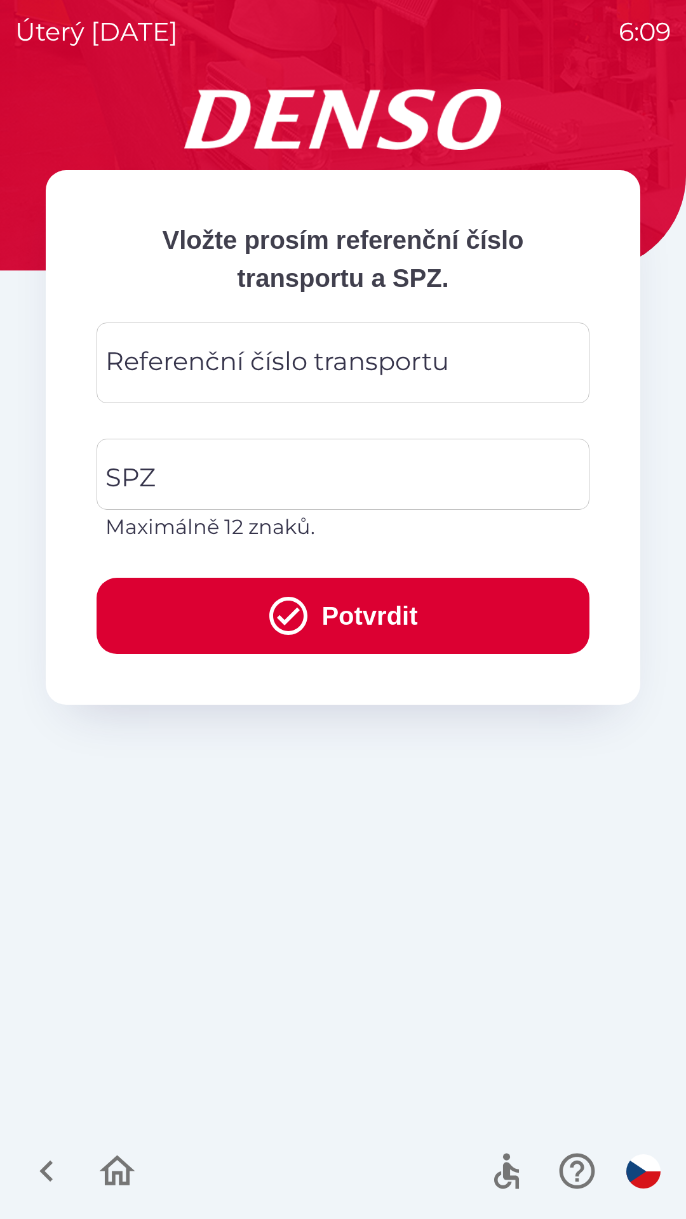
click at [182, 355] on div "Referenční číslo transportu Referenční číslo transportu" at bounding box center [343, 363] width 493 height 81
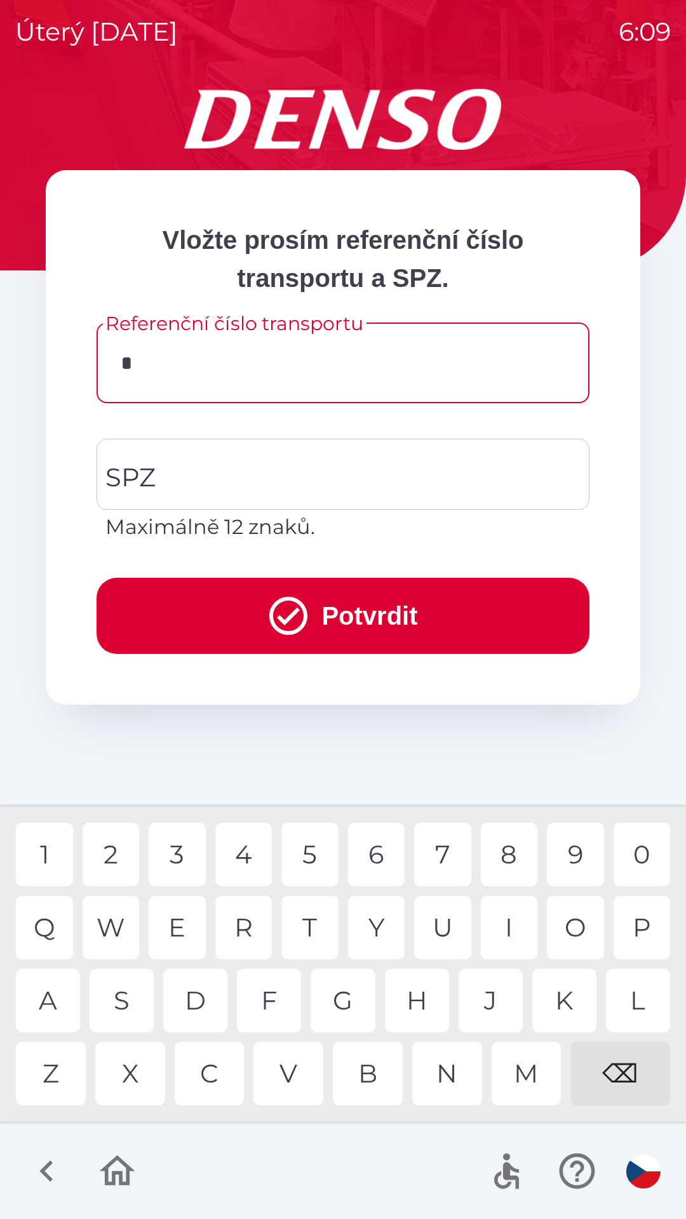
click at [436, 848] on div "7" at bounding box center [442, 854] width 57 height 63
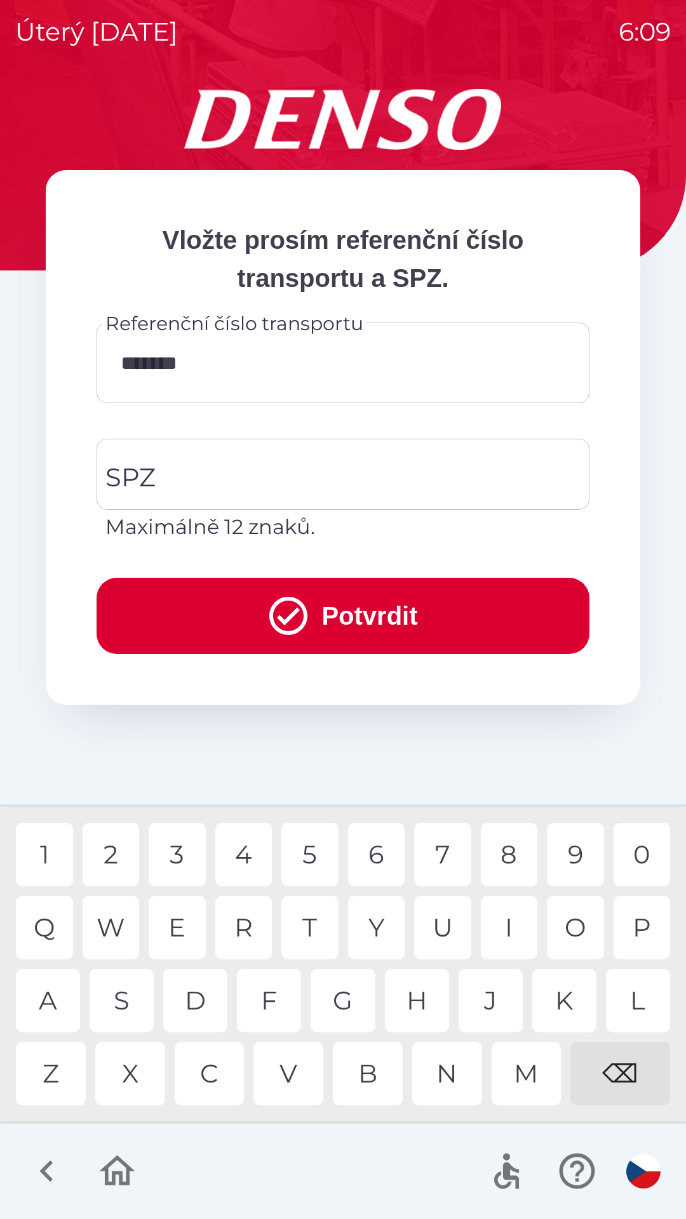
click at [171, 855] on div "3" at bounding box center [177, 854] width 57 height 63
type input "********"
click at [253, 851] on div "4" at bounding box center [243, 854] width 57 height 63
click at [208, 462] on input "SPZ" at bounding box center [333, 474] width 462 height 60
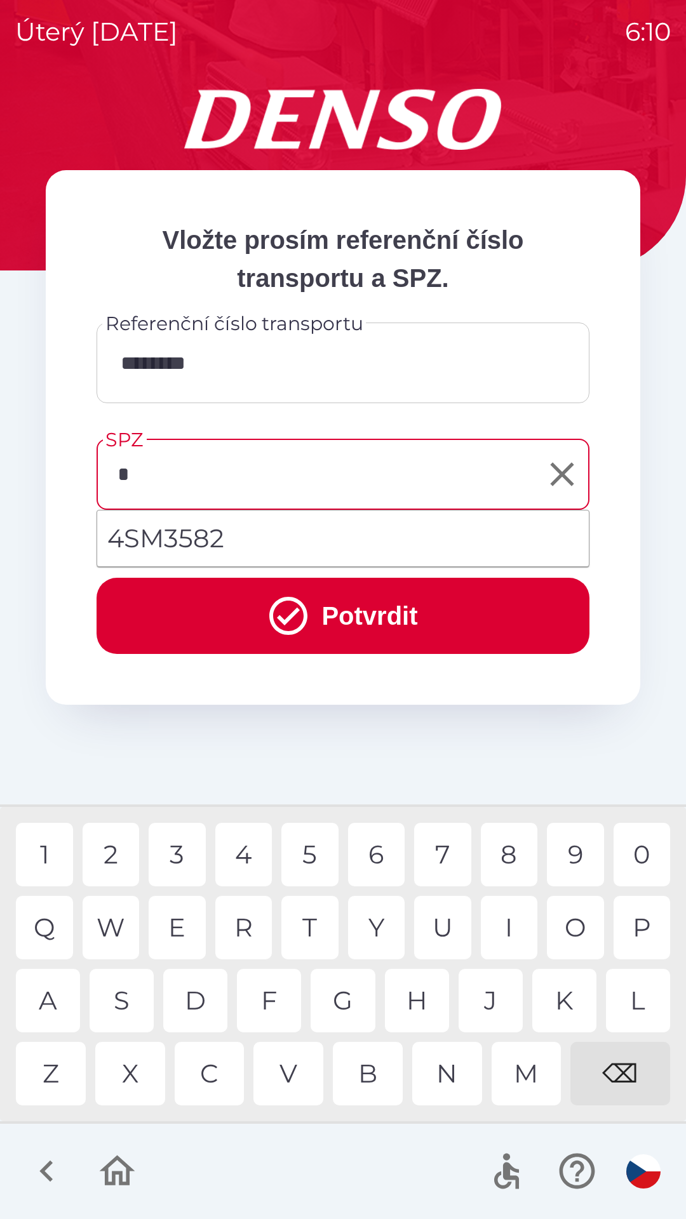
click at [181, 851] on div "3" at bounding box center [177, 854] width 57 height 63
click at [557, 992] on div "K" at bounding box center [564, 1000] width 64 height 63
click at [307, 856] on div "5" at bounding box center [309, 854] width 57 height 63
click at [305, 859] on div "5" at bounding box center [309, 854] width 57 height 63
click at [375, 856] on div "6" at bounding box center [376, 854] width 57 height 63
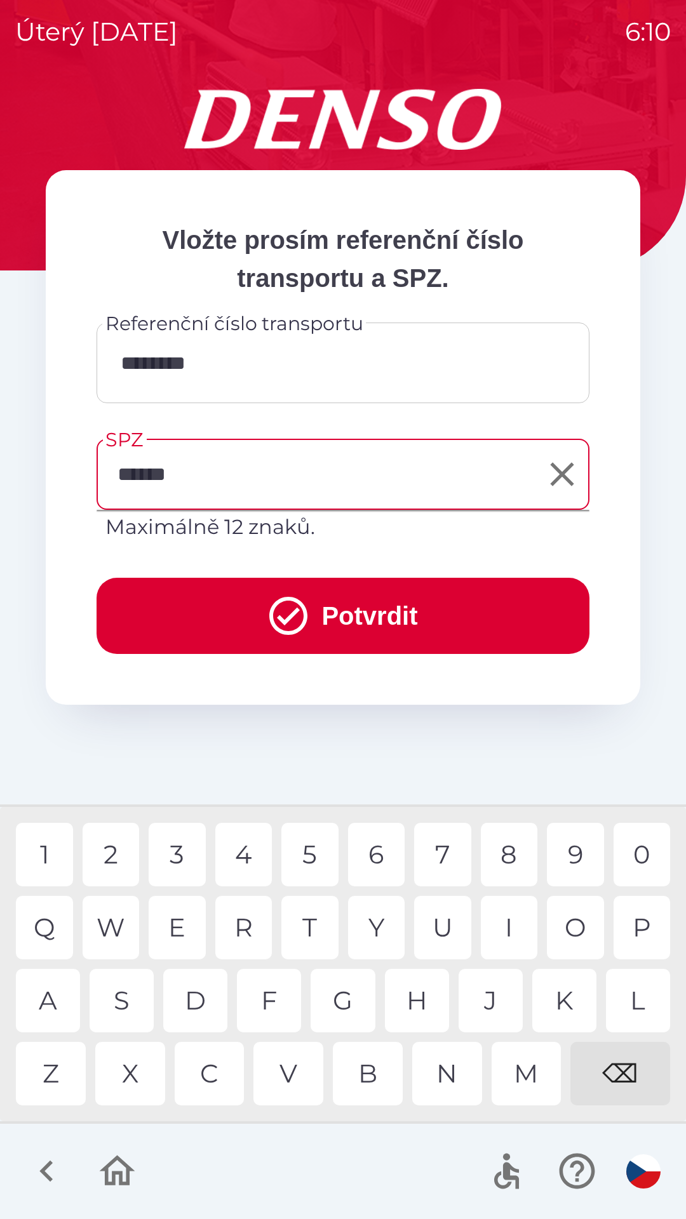
type input "*******"
click at [644, 853] on div "0" at bounding box center [641, 854] width 57 height 63
click at [325, 602] on button "Potvrdit" at bounding box center [343, 616] width 493 height 76
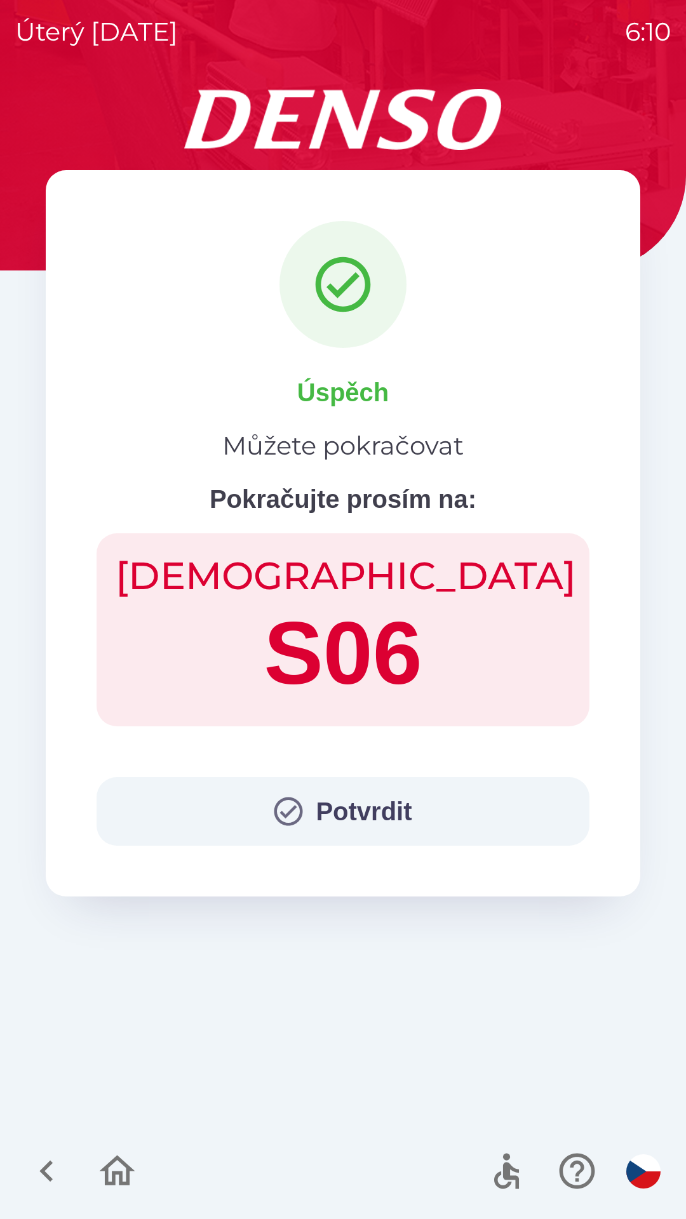
click at [319, 823] on button "Potvrdit" at bounding box center [343, 811] width 493 height 69
